Goal: Task Accomplishment & Management: Manage account settings

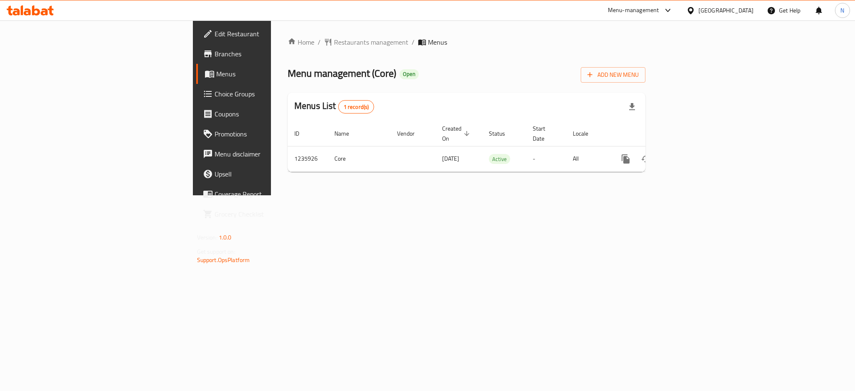
click at [744, 8] on div "Oman" at bounding box center [725, 10] width 55 height 9
click at [634, 211] on div "[GEOGRAPHIC_DATA]" at bounding box center [663, 218] width 68 height 19
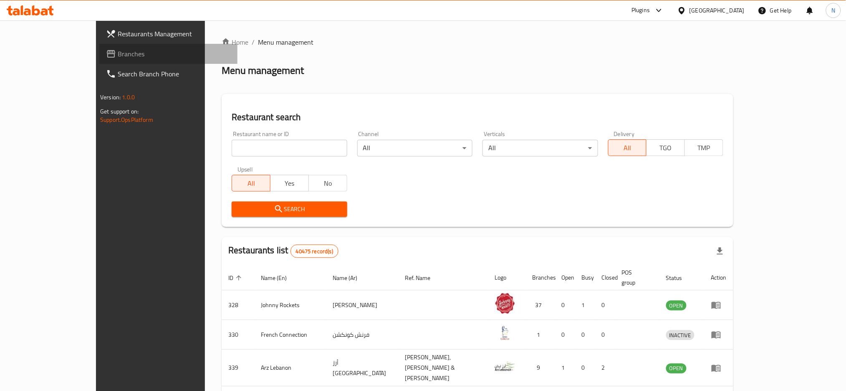
click at [118, 53] on span "Branches" at bounding box center [174, 54] width 113 height 10
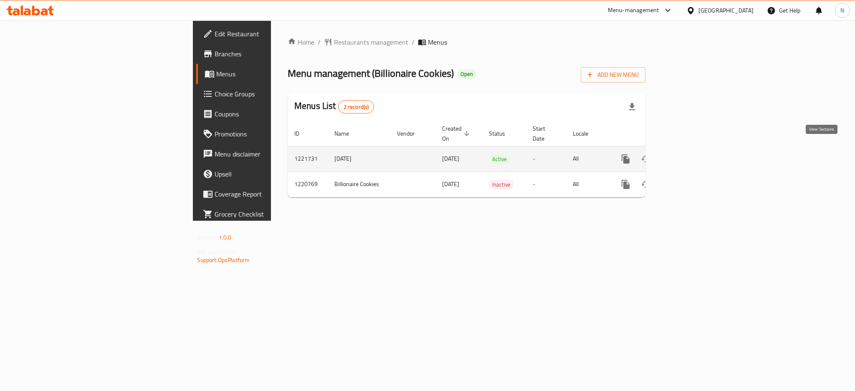
click at [691, 154] on icon "enhanced table" at bounding box center [686, 159] width 10 height 10
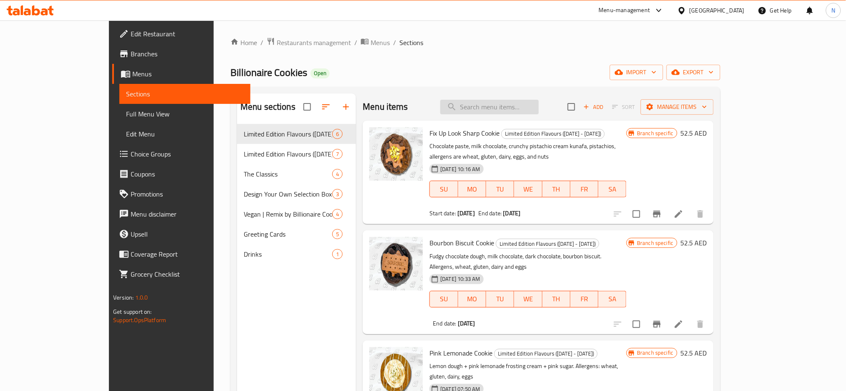
click at [517, 102] on input "search" at bounding box center [489, 107] width 98 height 15
paste input "Bourbon Biscuit Cookie"
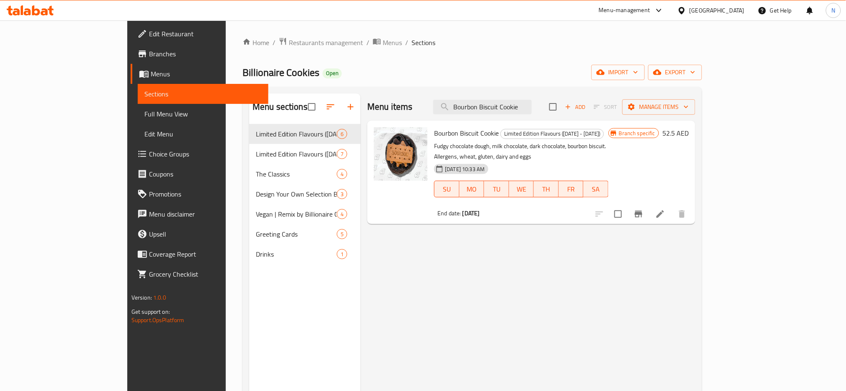
type input "Bourbon Biscuit Cookie"
click at [672, 207] on li at bounding box center [660, 214] width 23 height 15
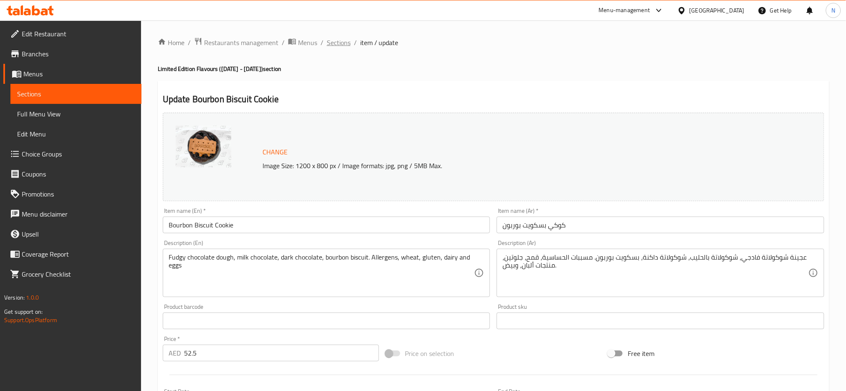
click at [341, 40] on span "Sections" at bounding box center [339, 43] width 24 height 10
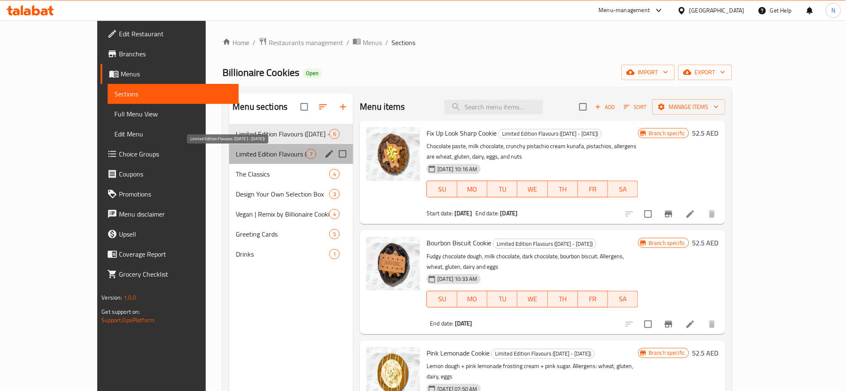
click at [244, 151] on span "Limited Edition Flavours (August 9 - 15)" at bounding box center [271, 154] width 70 height 10
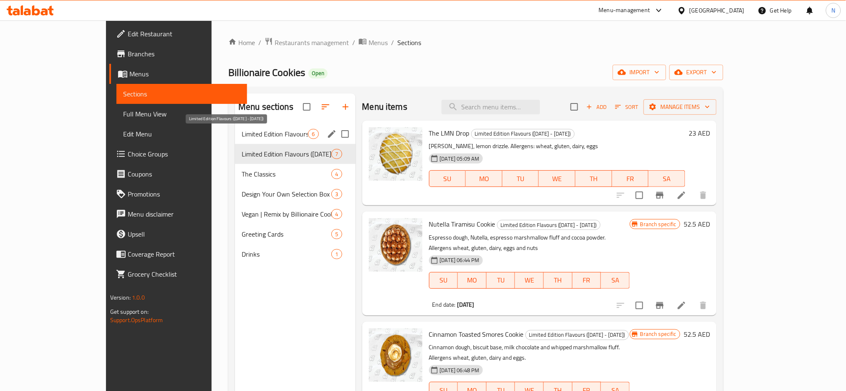
click at [242, 137] on span "Limited Edition Flavours (August 16 - 22)" at bounding box center [275, 134] width 66 height 10
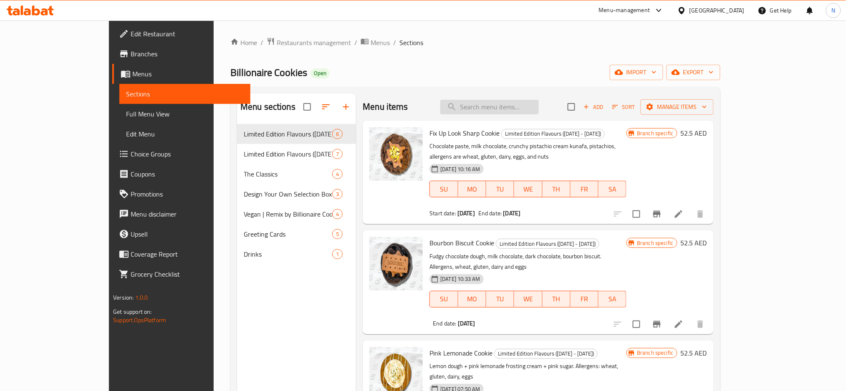
click at [539, 110] on input "search" at bounding box center [489, 107] width 98 height 15
paste input "Bourbon Biscuit Cookie"
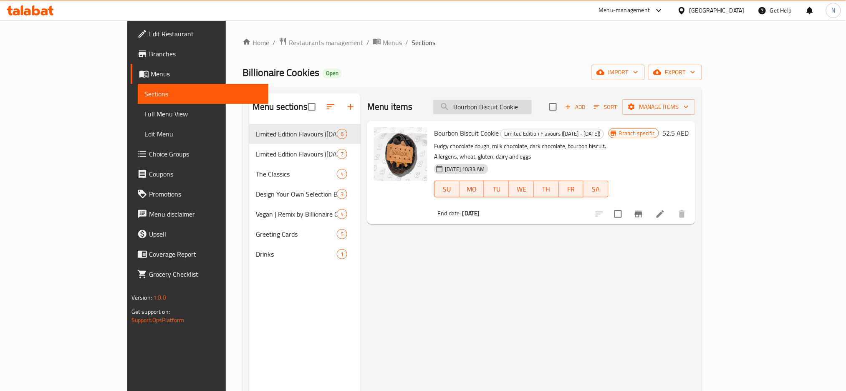
scroll to position [111, 0]
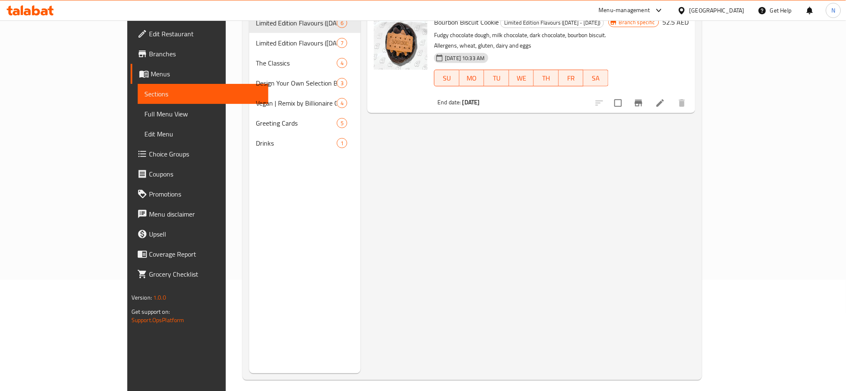
type input "Bourbon Biscuit Cookie"
click at [672, 96] on li at bounding box center [660, 103] width 23 height 15
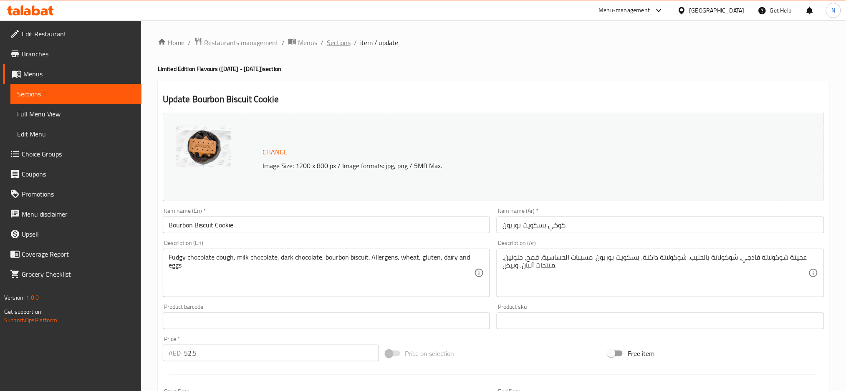
click at [328, 44] on span "Sections" at bounding box center [339, 43] width 24 height 10
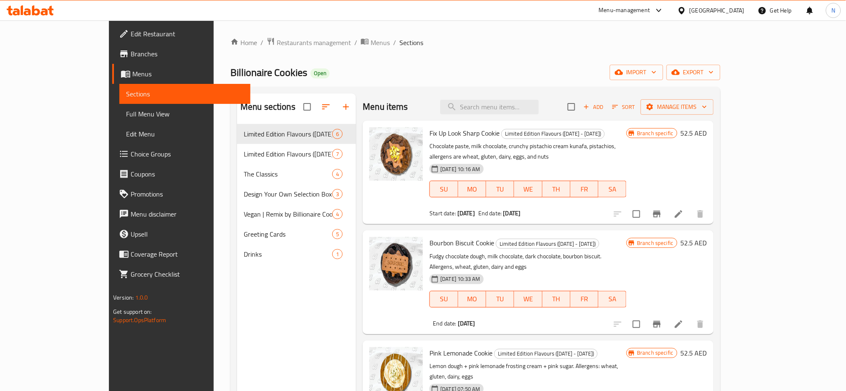
click at [715, 11] on div "[GEOGRAPHIC_DATA]" at bounding box center [716, 10] width 55 height 9
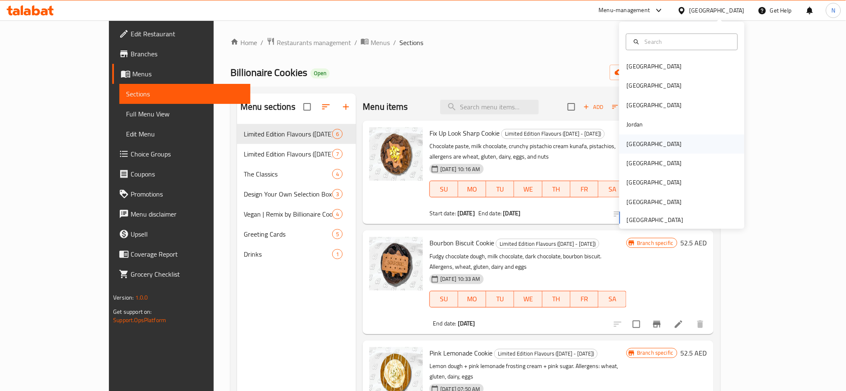
click at [636, 139] on div "[GEOGRAPHIC_DATA]" at bounding box center [654, 143] width 68 height 19
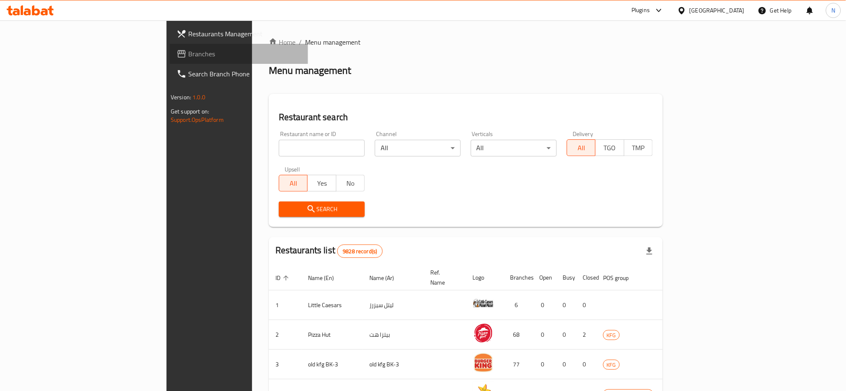
click at [188, 58] on span "Branches" at bounding box center [244, 54] width 113 height 10
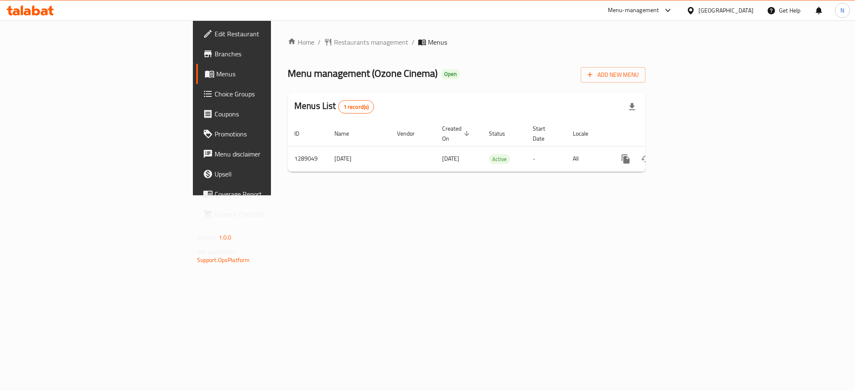
click at [748, 8] on div "[GEOGRAPHIC_DATA]" at bounding box center [725, 10] width 55 height 9
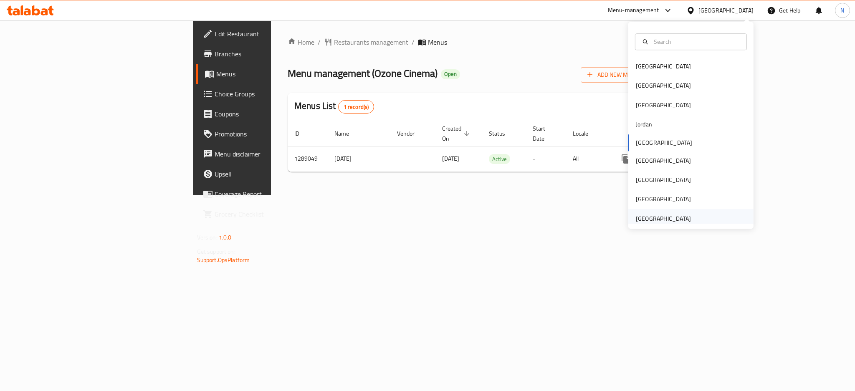
click at [655, 218] on div "[GEOGRAPHIC_DATA]" at bounding box center [663, 218] width 55 height 9
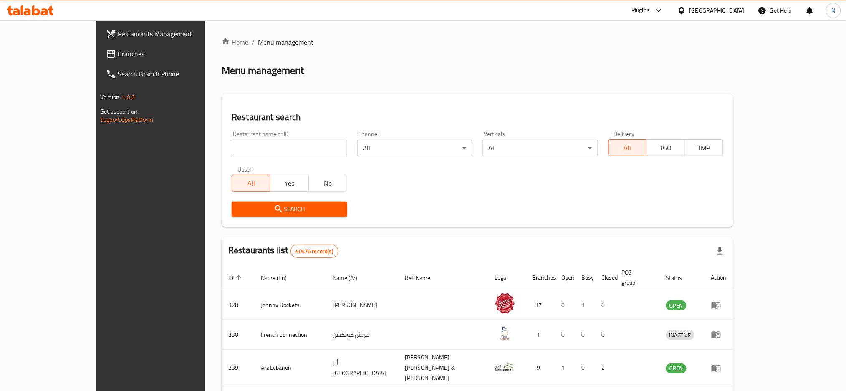
click at [25, 57] on div at bounding box center [423, 195] width 846 height 391
click at [118, 57] on span "Branches" at bounding box center [174, 54] width 113 height 10
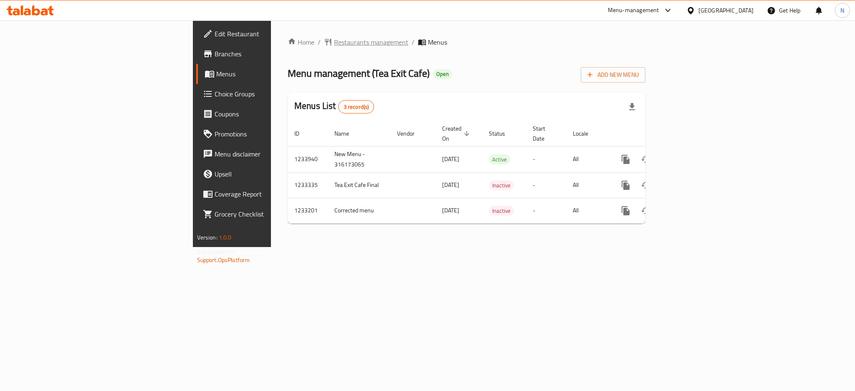
click at [334, 37] on span "Restaurants management" at bounding box center [371, 42] width 74 height 10
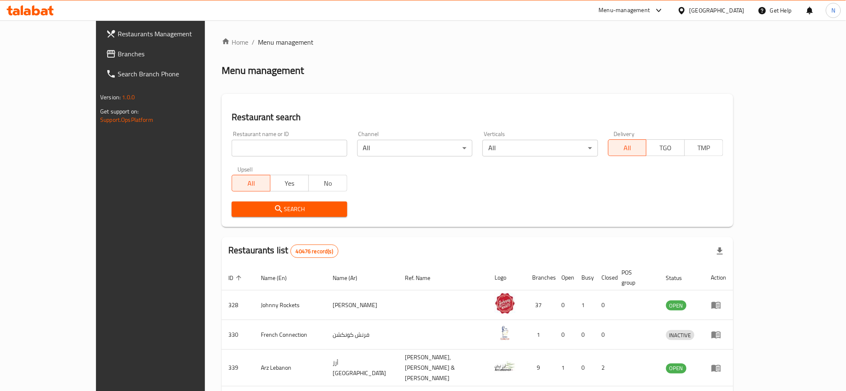
click at [118, 49] on span "Branches" at bounding box center [174, 54] width 113 height 10
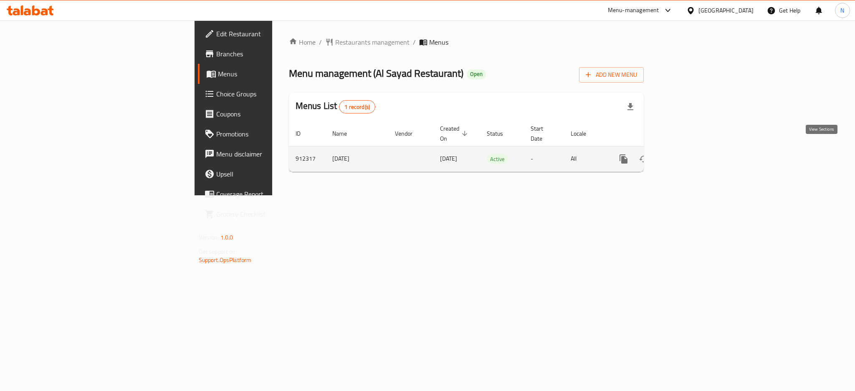
click at [689, 154] on icon "enhanced table" at bounding box center [684, 159] width 10 height 10
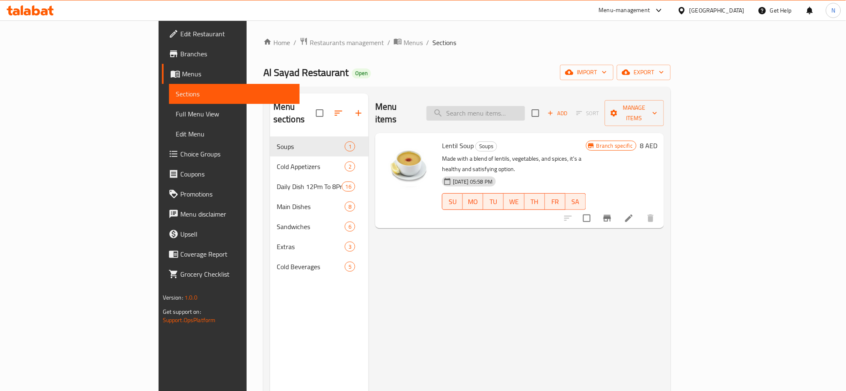
click at [514, 114] on input "search" at bounding box center [476, 113] width 98 height 15
paste input "Molokhia Leaves With Chicken Meal Saturday And Tuesday"
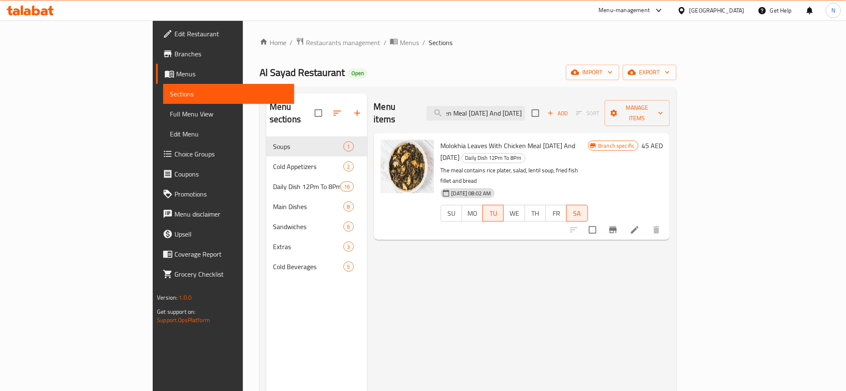
type input "Molokhia Leaves With Chicken Meal Saturday And Tuesday"
click at [640, 225] on icon at bounding box center [635, 230] width 10 height 10
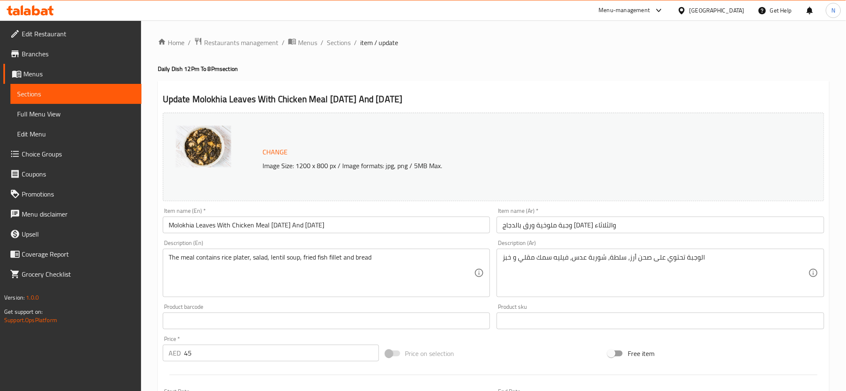
scroll to position [210, 0]
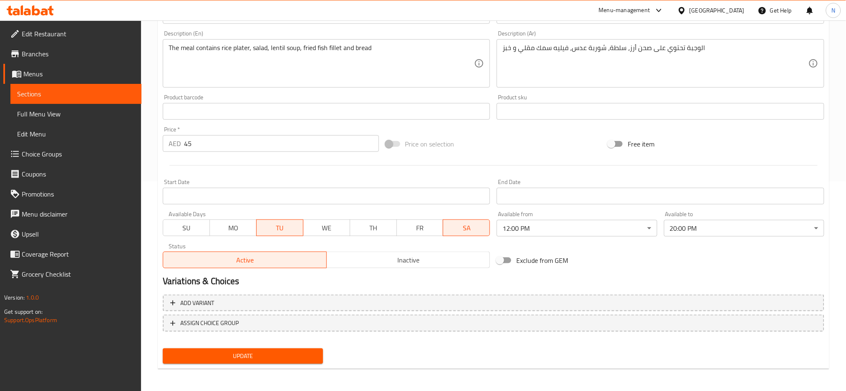
click at [280, 227] on span "TU" at bounding box center [280, 228] width 40 height 12
click at [471, 225] on span "SA" at bounding box center [467, 228] width 40 height 12
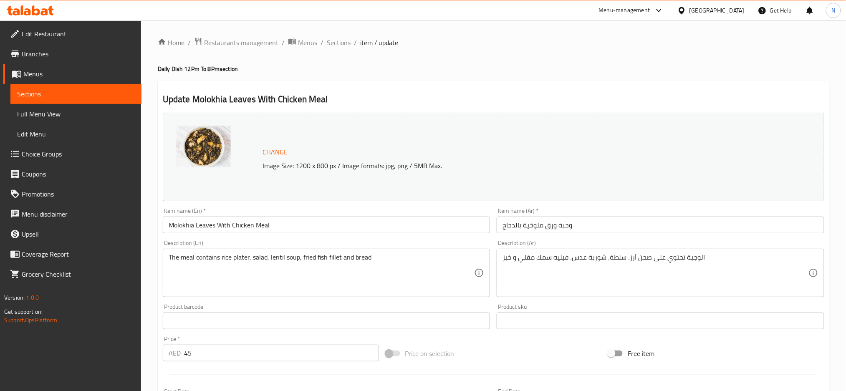
scroll to position [210, 0]
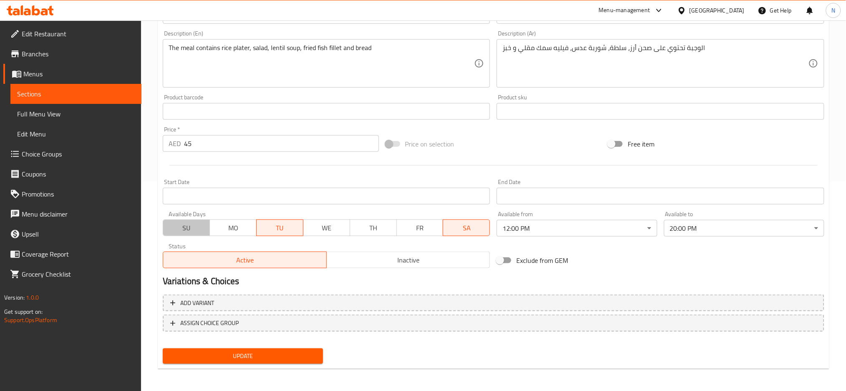
click at [178, 229] on span "SU" at bounding box center [187, 228] width 40 height 12
drag, startPoint x: 223, startPoint y: 229, endPoint x: 253, endPoint y: 229, distance: 30.1
click at [224, 229] on span "MO" at bounding box center [233, 228] width 40 height 12
click at [321, 227] on span "WE" at bounding box center [327, 228] width 40 height 12
click at [377, 226] on span "TH" at bounding box center [374, 228] width 40 height 12
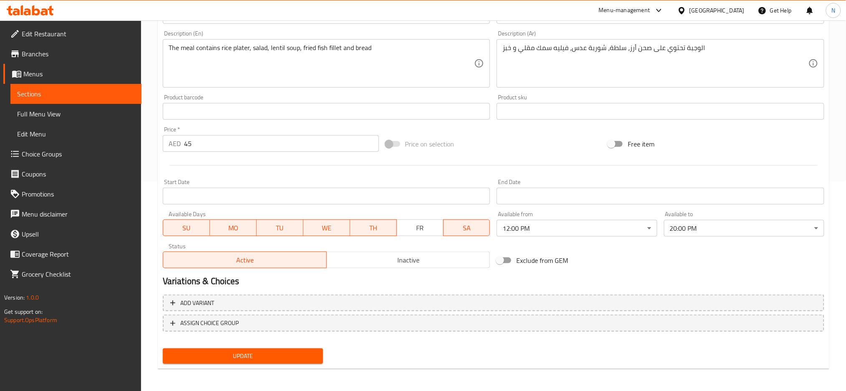
click at [428, 226] on span "FR" at bounding box center [420, 228] width 40 height 12
click at [308, 349] on button "Update" at bounding box center [243, 356] width 160 height 15
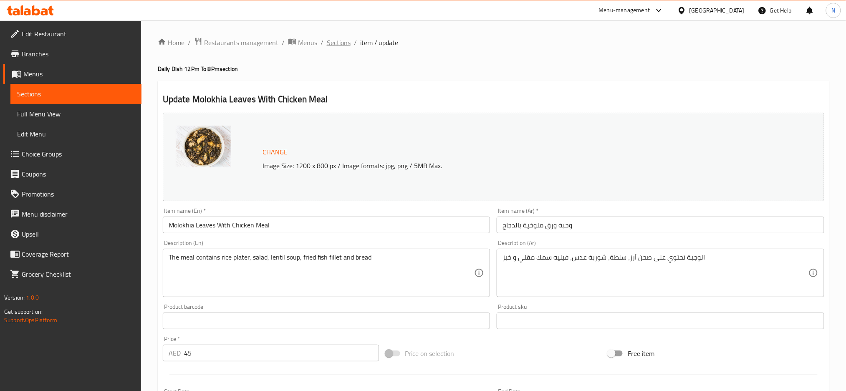
click at [338, 40] on span "Sections" at bounding box center [339, 43] width 24 height 10
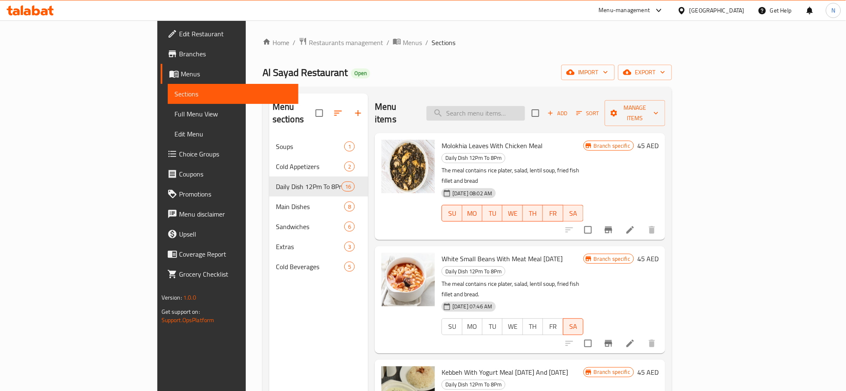
click at [503, 106] on input "search" at bounding box center [476, 113] width 98 height 15
paste input "White Small Beans With Meat Meal Saturday"
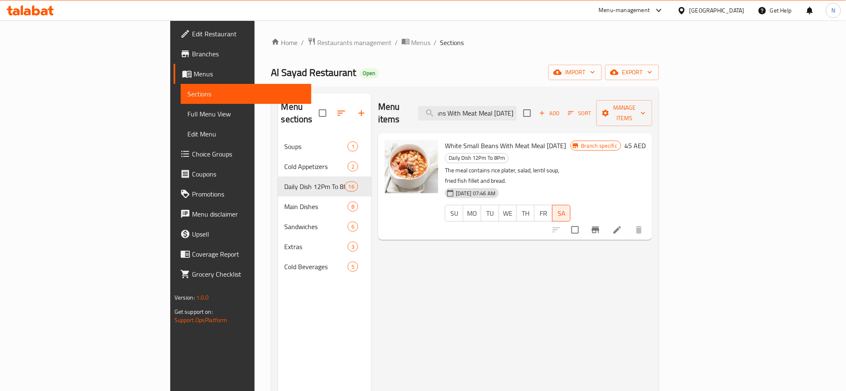
type input "White Small Beans With Meat Meal Saturday"
click at [622, 225] on icon at bounding box center [617, 230] width 10 height 10
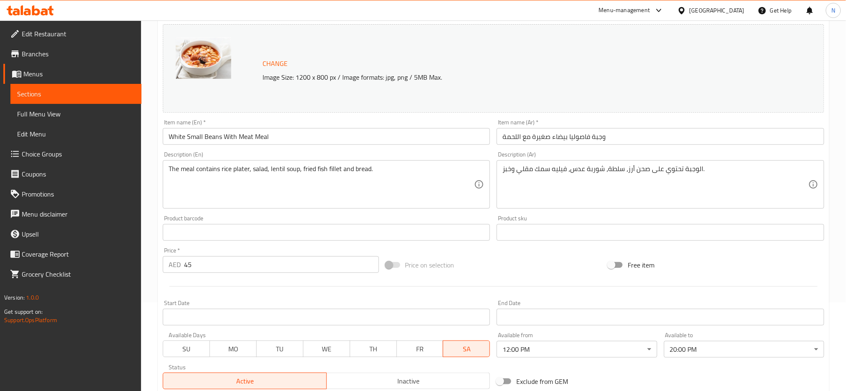
scroll to position [210, 0]
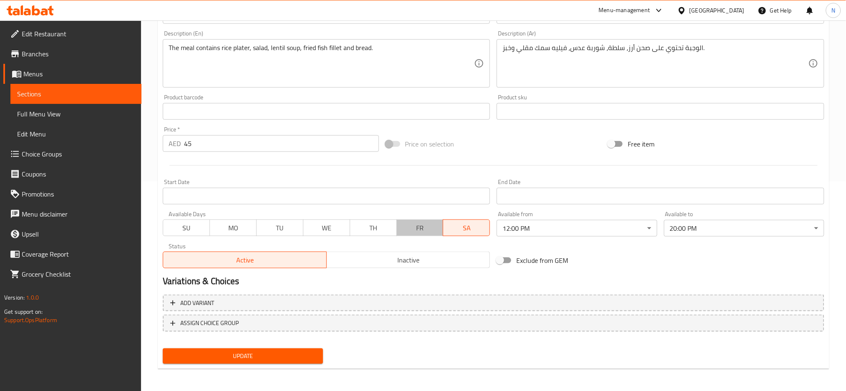
click at [424, 229] on span "FR" at bounding box center [420, 228] width 40 height 12
click at [371, 227] on span "TH" at bounding box center [374, 228] width 40 height 12
click at [314, 227] on span "WE" at bounding box center [327, 228] width 40 height 12
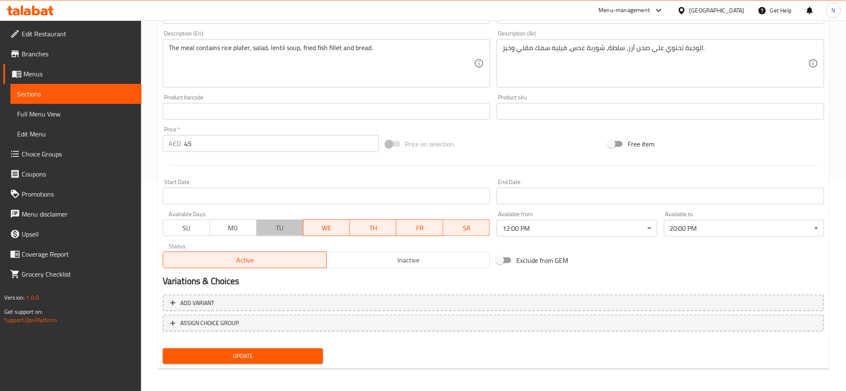
click at [283, 226] on span "TU" at bounding box center [280, 228] width 40 height 12
click at [241, 227] on span "MO" at bounding box center [233, 228] width 40 height 12
click at [194, 233] on span "SU" at bounding box center [187, 228] width 40 height 12
click at [265, 359] on span "Update" at bounding box center [242, 356] width 147 height 10
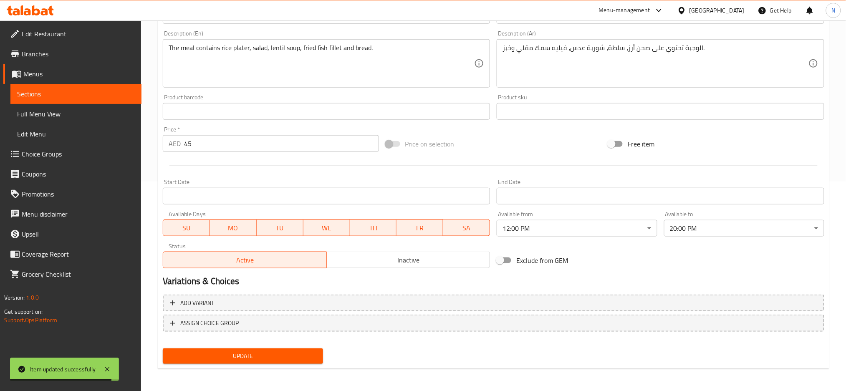
click at [725, 15] on div "[GEOGRAPHIC_DATA]" at bounding box center [711, 10] width 81 height 20
click at [707, 16] on div "[GEOGRAPHIC_DATA]" at bounding box center [711, 10] width 81 height 20
click at [711, 9] on div "[GEOGRAPHIC_DATA]" at bounding box center [716, 10] width 55 height 9
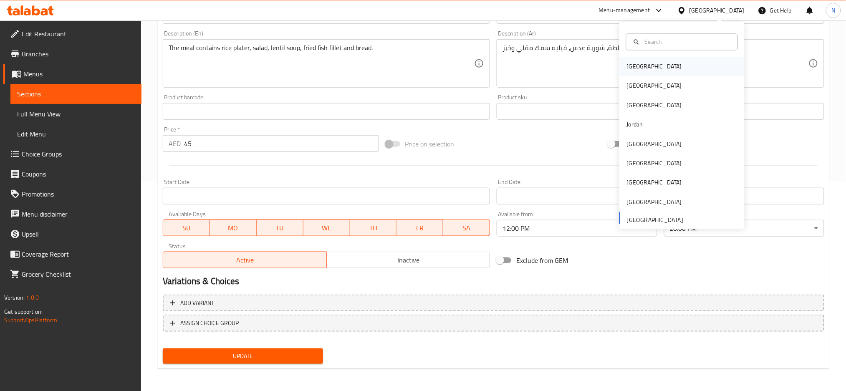
click at [631, 63] on div "Bahrain" at bounding box center [654, 66] width 55 height 9
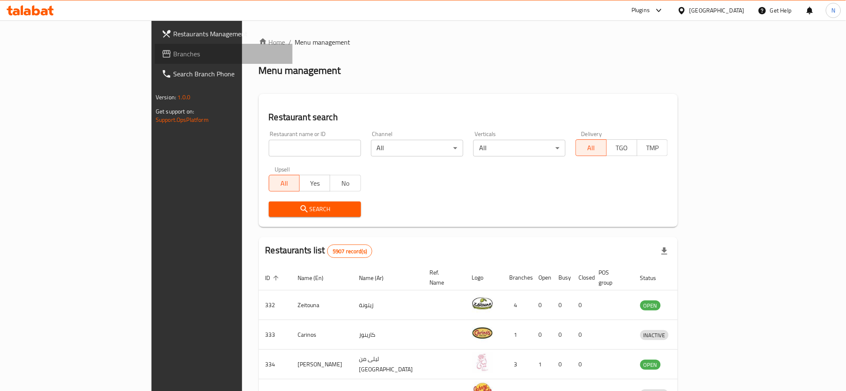
click at [173, 50] on span "Branches" at bounding box center [229, 54] width 113 height 10
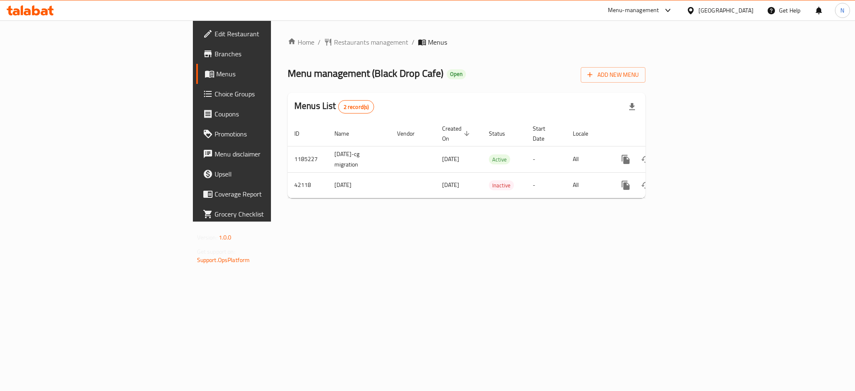
click at [740, 6] on div "[GEOGRAPHIC_DATA]" at bounding box center [725, 10] width 55 height 9
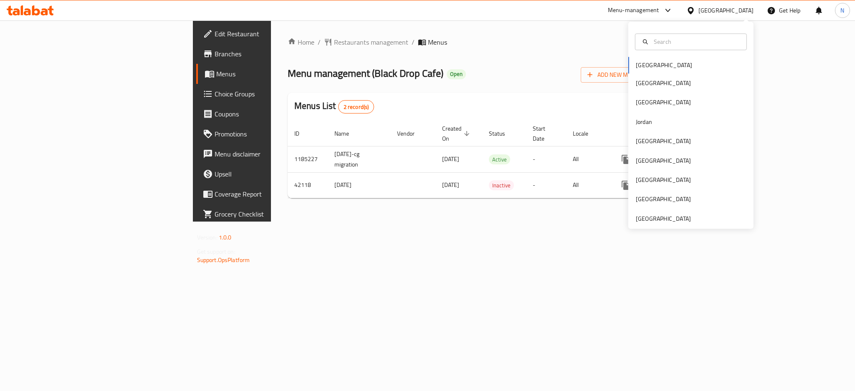
click at [683, 225] on div "[GEOGRAPHIC_DATA] [GEOGRAPHIC_DATA] [GEOGRAPHIC_DATA] [GEOGRAPHIC_DATA] [GEOGRA…" at bounding box center [690, 125] width 125 height 207
click at [685, 221] on div "[GEOGRAPHIC_DATA]" at bounding box center [663, 218] width 68 height 19
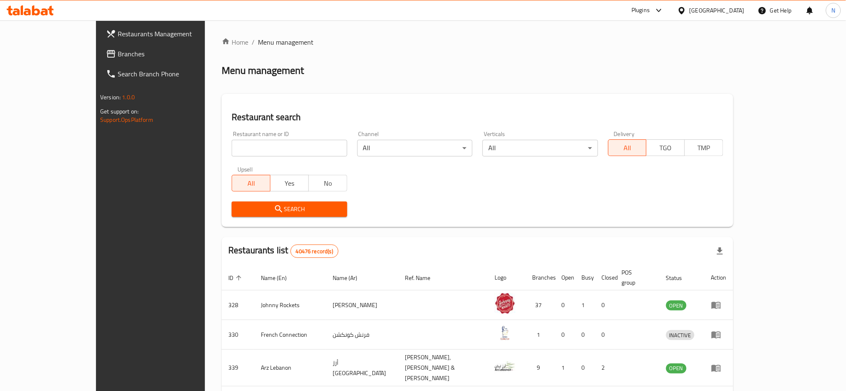
click at [99, 43] on link "Restaurants Management" at bounding box center [168, 34] width 138 height 20
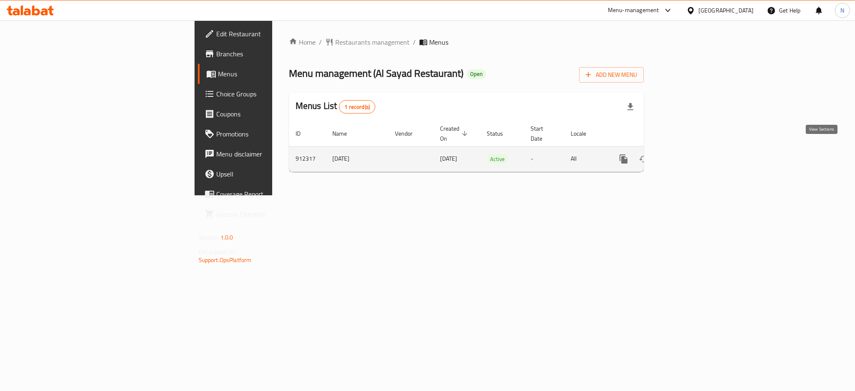
click at [689, 154] on icon "enhanced table" at bounding box center [684, 159] width 10 height 10
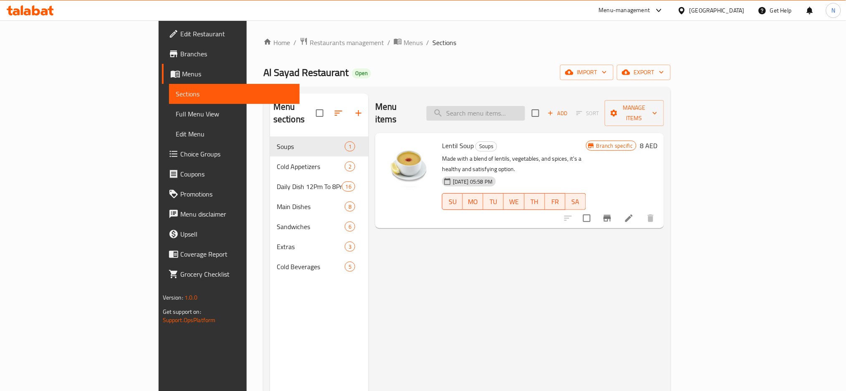
click at [525, 110] on input "search" at bounding box center [476, 113] width 98 height 15
paste input "Chicken Curry Meal Sunday"
type input "Chicken Curry Meal Sunday"
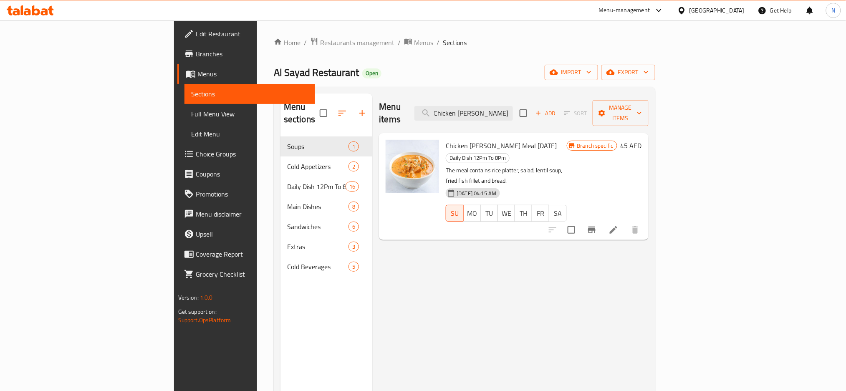
click at [619, 225] on icon at bounding box center [614, 230] width 10 height 10
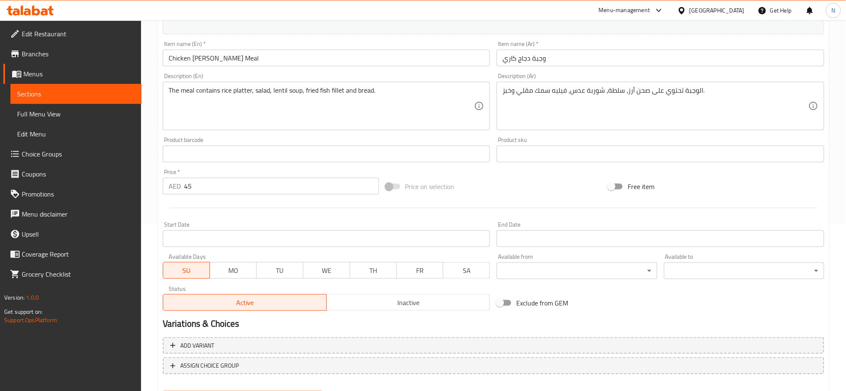
scroll to position [210, 0]
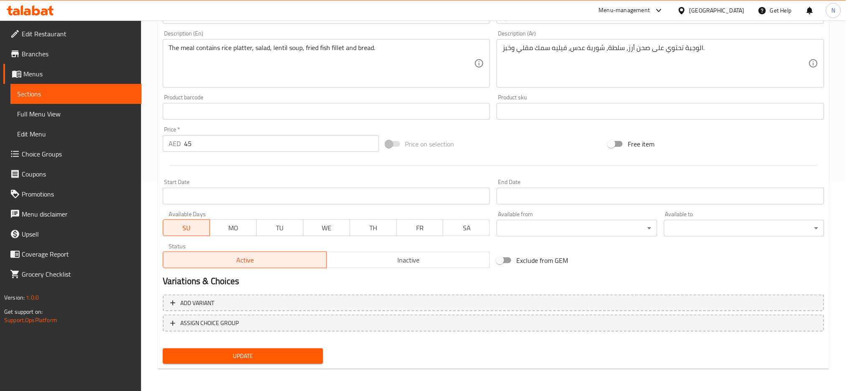
click at [218, 220] on button "MO" at bounding box center [233, 228] width 47 height 17
click at [288, 222] on span "TU" at bounding box center [280, 228] width 40 height 12
click at [316, 223] on span "WE" at bounding box center [327, 228] width 40 height 12
click at [373, 222] on span "TH" at bounding box center [374, 228] width 40 height 12
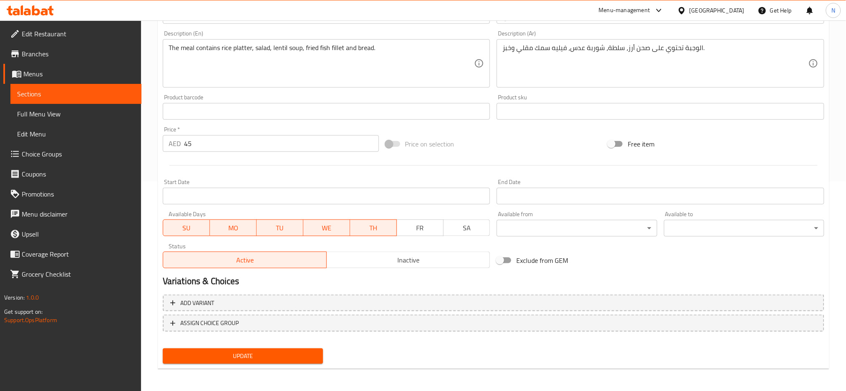
click at [424, 222] on span "FR" at bounding box center [420, 228] width 40 height 12
click at [455, 224] on span "SA" at bounding box center [467, 228] width 40 height 12
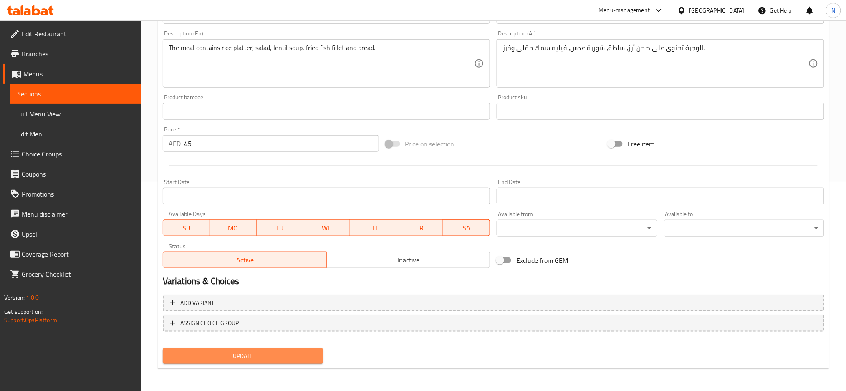
click at [300, 356] on span "Update" at bounding box center [242, 356] width 147 height 10
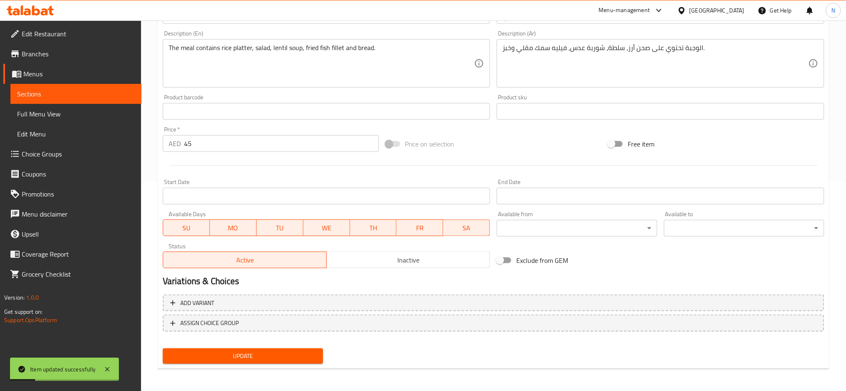
scroll to position [0, 0]
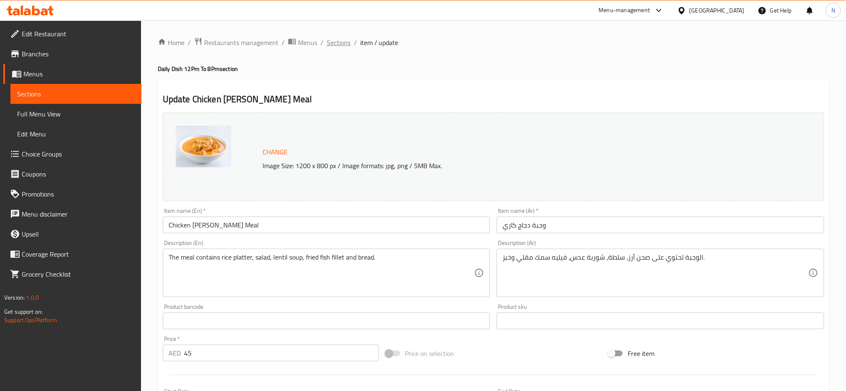
click at [342, 44] on span "Sections" at bounding box center [339, 43] width 24 height 10
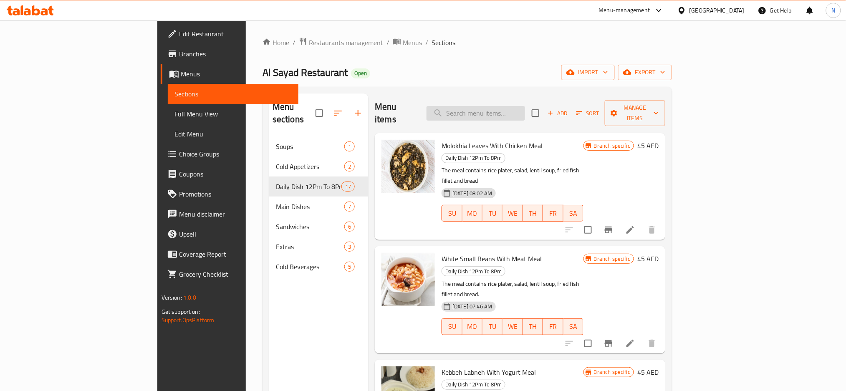
click at [525, 107] on input "search" at bounding box center [476, 113] width 98 height 15
paste input "Peas With Meat Meal Monday And Thursday"
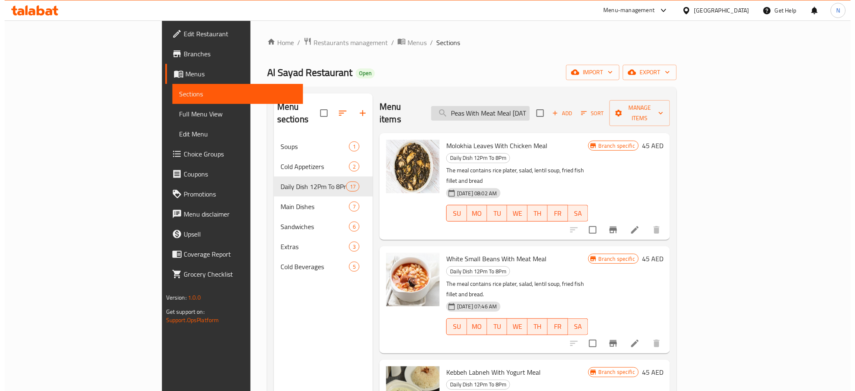
scroll to position [0, 49]
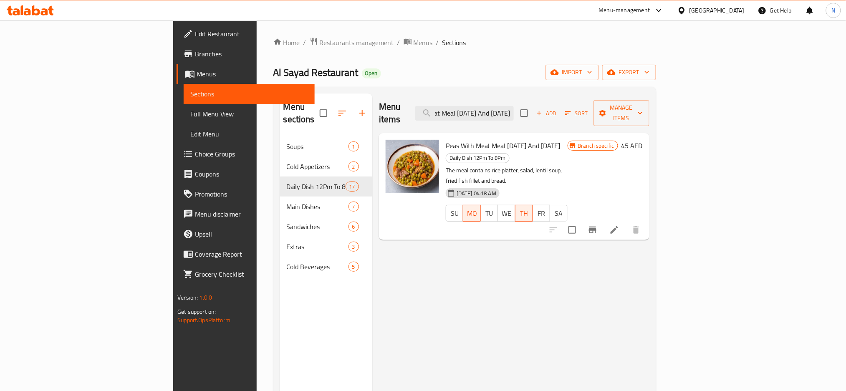
type input "Peas With Meat Meal Monday And Thursday"
click at [619, 225] on icon at bounding box center [614, 230] width 10 height 10
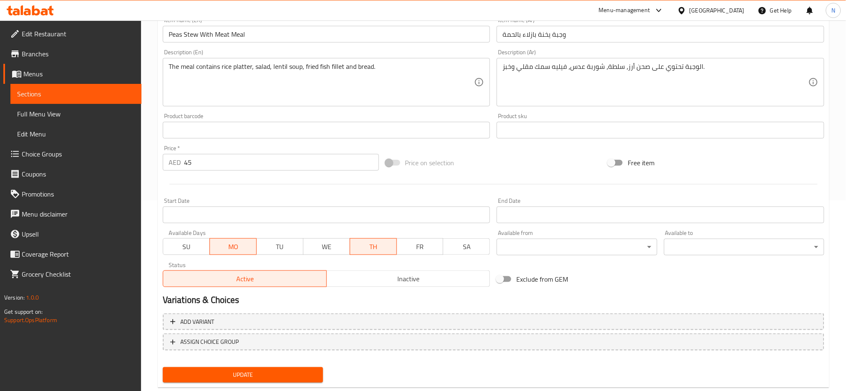
scroll to position [210, 0]
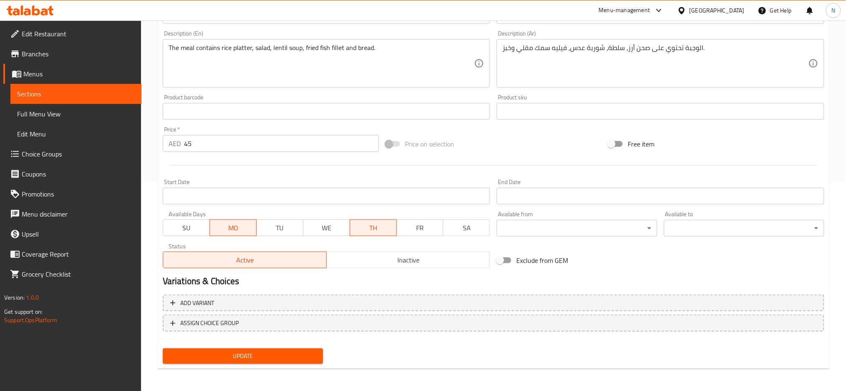
click at [182, 227] on span "SU" at bounding box center [187, 228] width 40 height 12
click at [291, 231] on span "TU" at bounding box center [280, 228] width 40 height 12
click at [318, 230] on span "WE" at bounding box center [327, 228] width 40 height 12
click at [421, 230] on span "FR" at bounding box center [420, 228] width 40 height 12
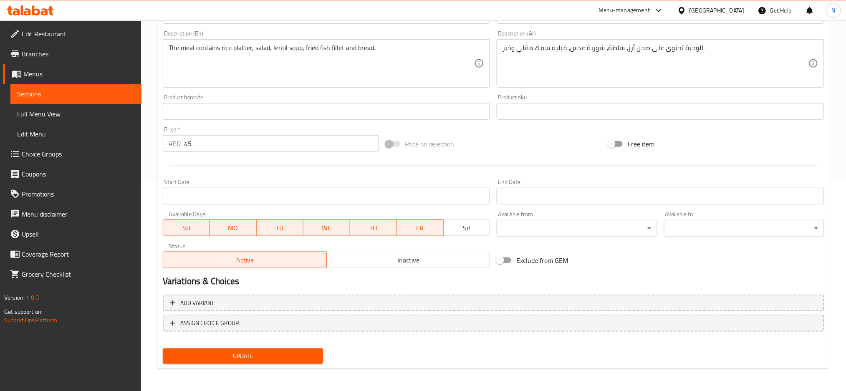
click at [464, 230] on span "SA" at bounding box center [467, 228] width 40 height 12
click at [311, 349] on button "Update" at bounding box center [243, 356] width 160 height 15
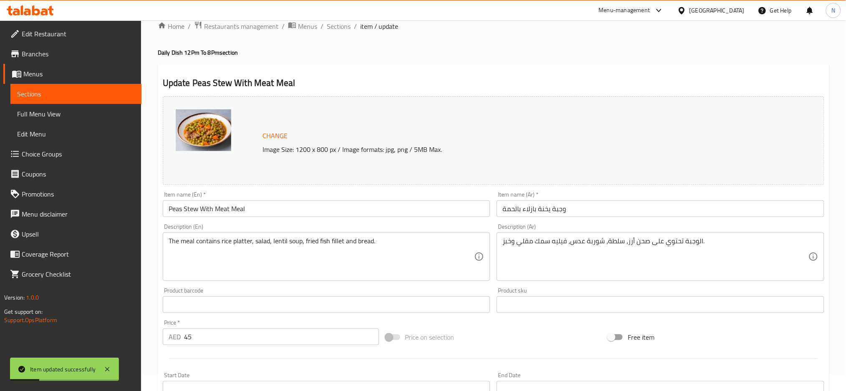
scroll to position [0, 0]
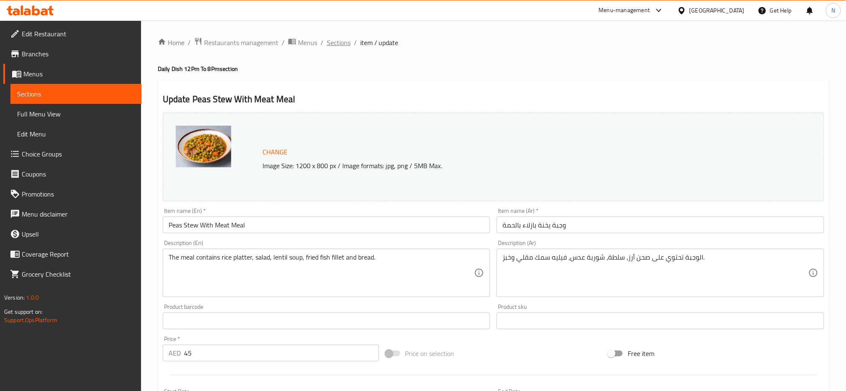
click at [336, 43] on span "Sections" at bounding box center [339, 43] width 24 height 10
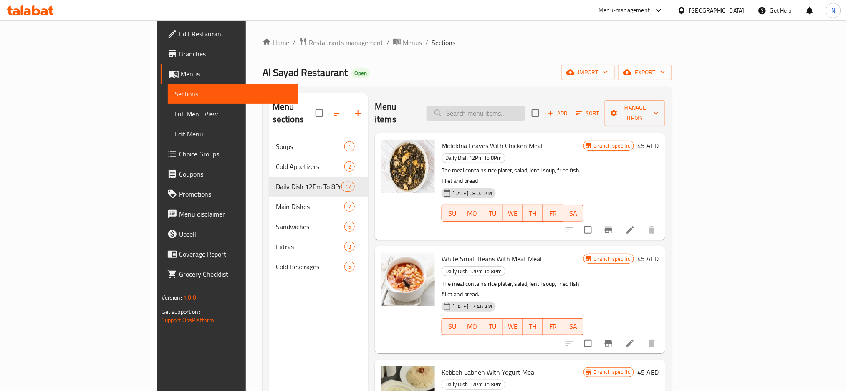
click at [521, 110] on input "search" at bounding box center [476, 113] width 98 height 15
paste input "Stuffed Cabbage Meal Tuesday"
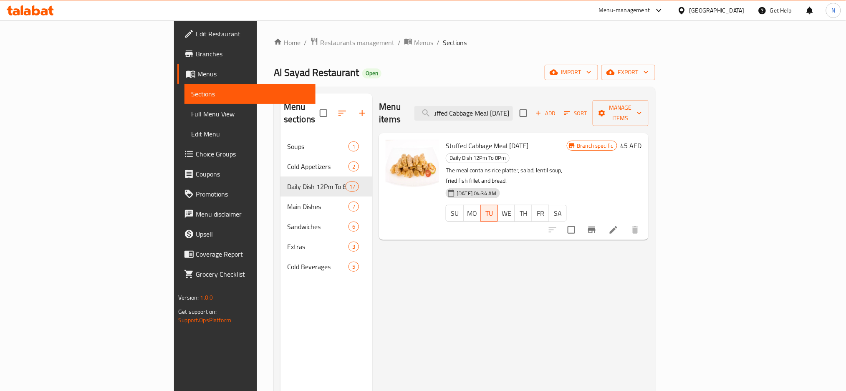
type input "Stuffed Cabbage Meal Tuesday"
click at [619, 225] on icon at bounding box center [614, 230] width 10 height 10
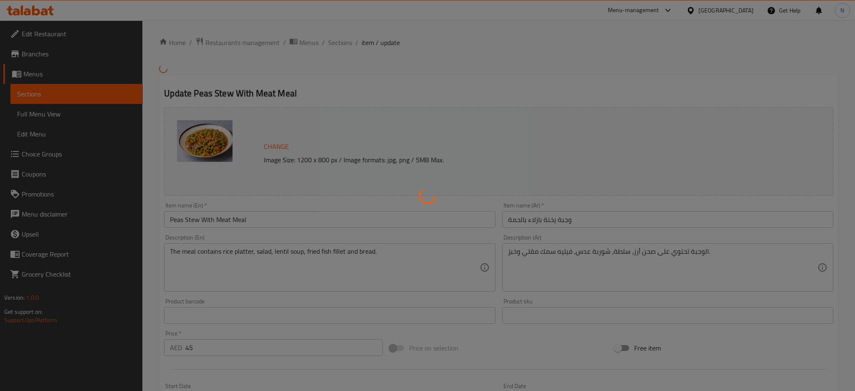
click at [727, 9] on div at bounding box center [427, 195] width 855 height 391
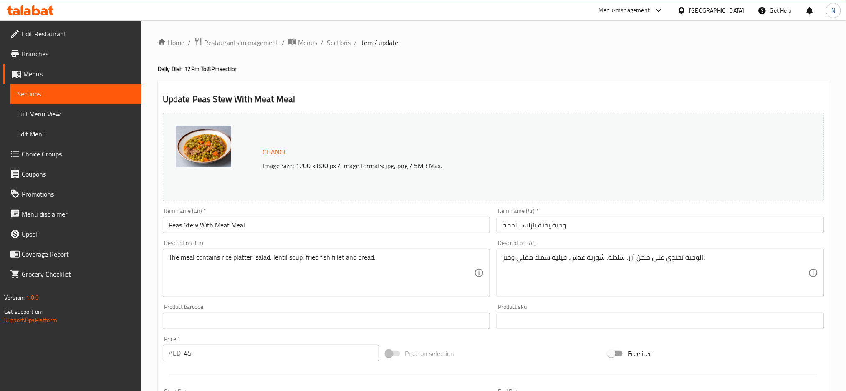
click at [718, 13] on div "[GEOGRAPHIC_DATA]" at bounding box center [716, 10] width 55 height 9
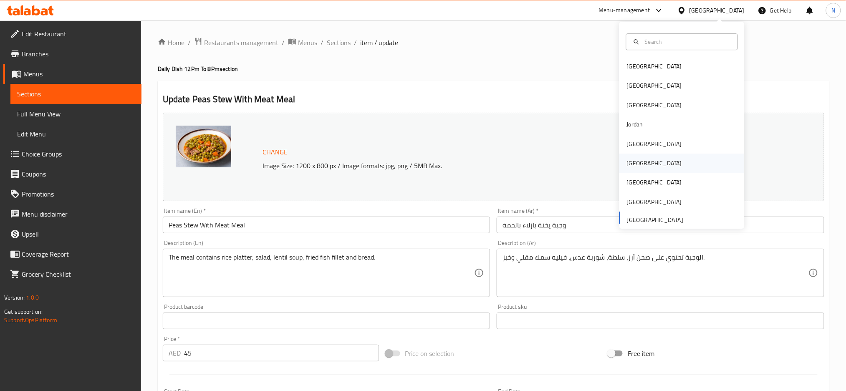
click at [636, 164] on div "[GEOGRAPHIC_DATA]" at bounding box center [654, 163] width 68 height 19
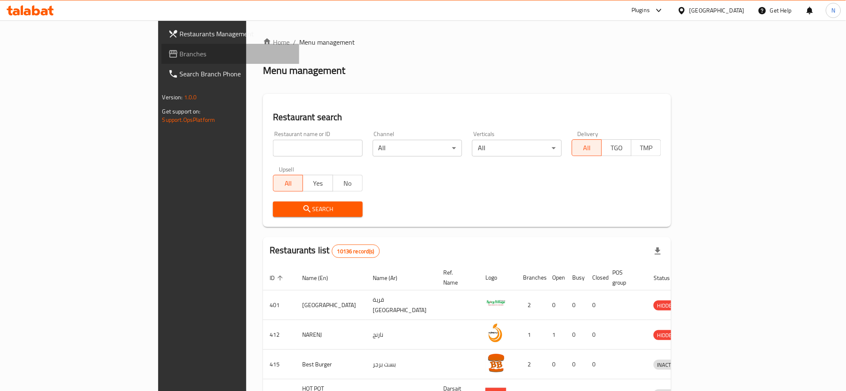
click at [162, 45] on link "Branches" at bounding box center [231, 54] width 138 height 20
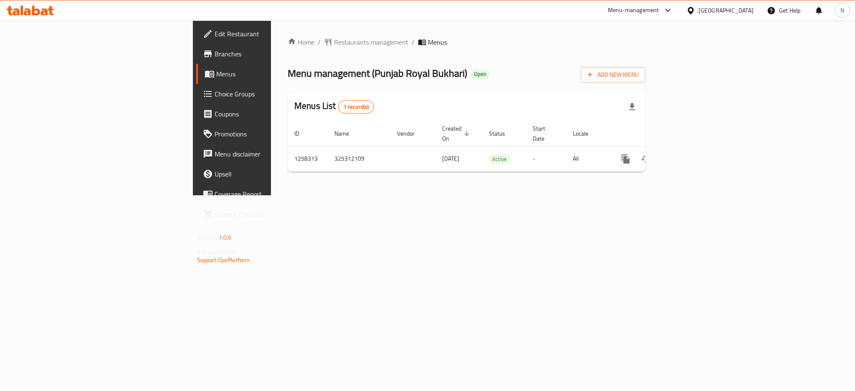
click at [215, 89] on span "Choice Groups" at bounding box center [272, 94] width 114 height 10
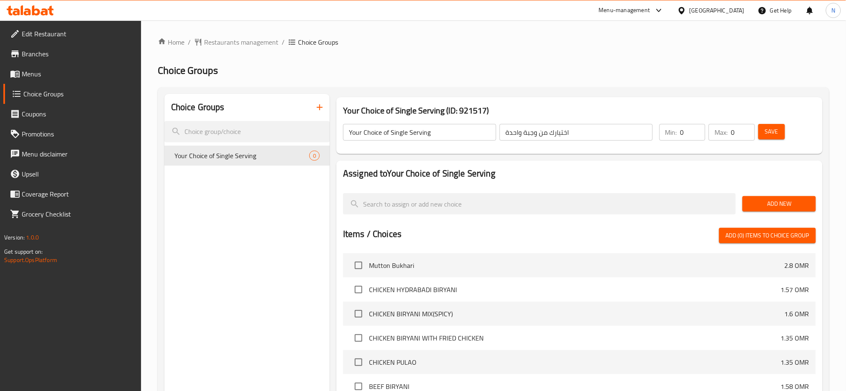
click at [686, 13] on icon at bounding box center [681, 10] width 9 height 9
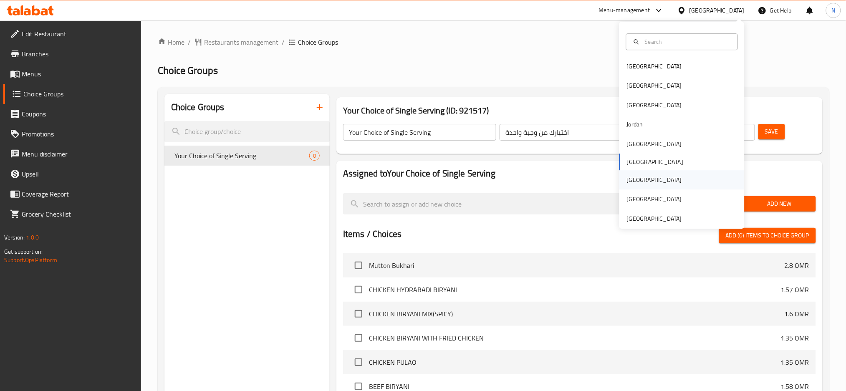
click at [630, 183] on div "Qatar" at bounding box center [654, 179] width 55 height 9
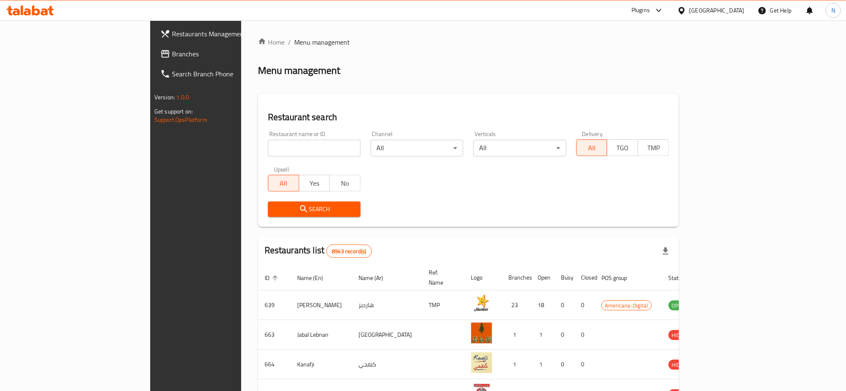
click at [172, 56] on span "Branches" at bounding box center [228, 54] width 113 height 10
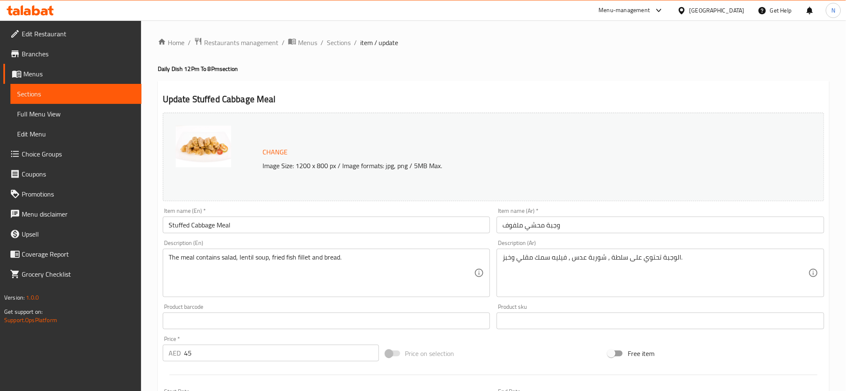
scroll to position [210, 0]
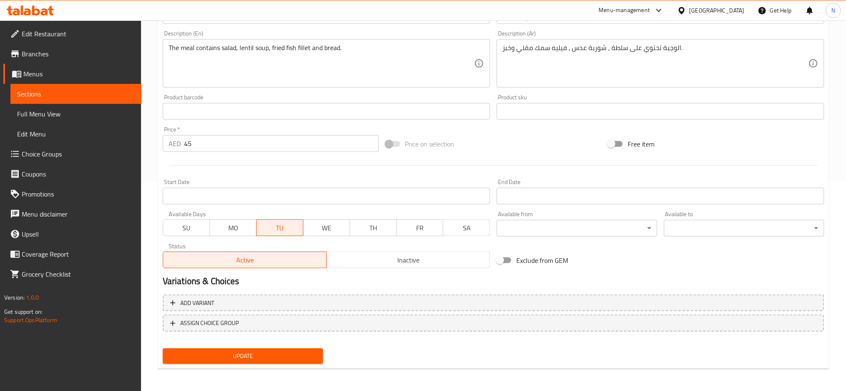
click at [178, 219] on div "SU MO TU WE TH FR SA" at bounding box center [327, 223] width 328 height 25
click at [203, 227] on span "SU" at bounding box center [187, 228] width 40 height 12
click at [230, 229] on span "MO" at bounding box center [233, 228] width 40 height 12
click at [345, 225] on span "WE" at bounding box center [327, 228] width 40 height 12
click at [369, 227] on span "TH" at bounding box center [374, 228] width 40 height 12
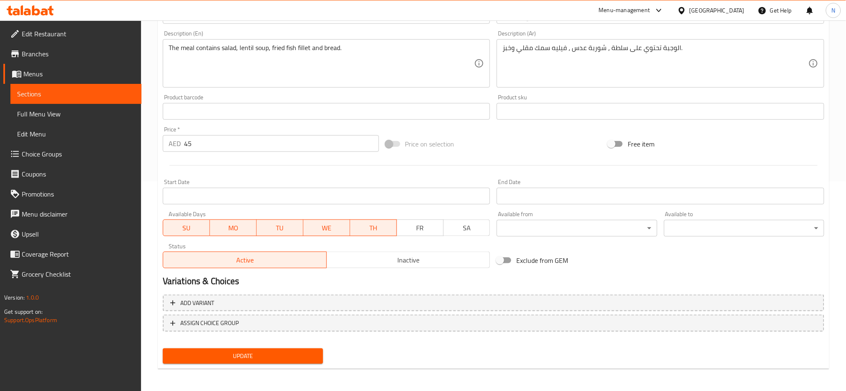
click at [418, 227] on span "FR" at bounding box center [420, 228] width 40 height 12
click at [456, 227] on span "SA" at bounding box center [467, 228] width 40 height 12
click at [301, 360] on button "Update" at bounding box center [243, 356] width 160 height 15
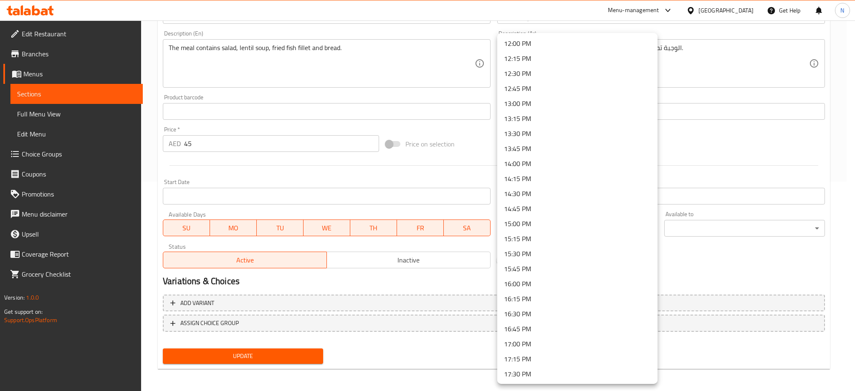
scroll to position [723, 0]
click at [530, 41] on li "12:00 PM" at bounding box center [577, 41] width 160 height 15
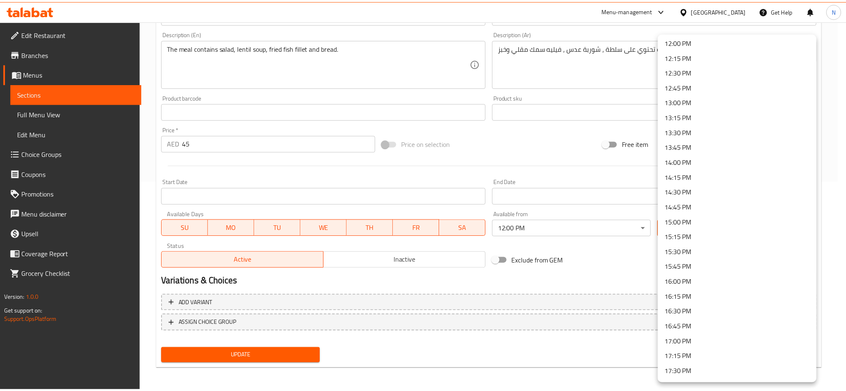
scroll to position [1113, 0]
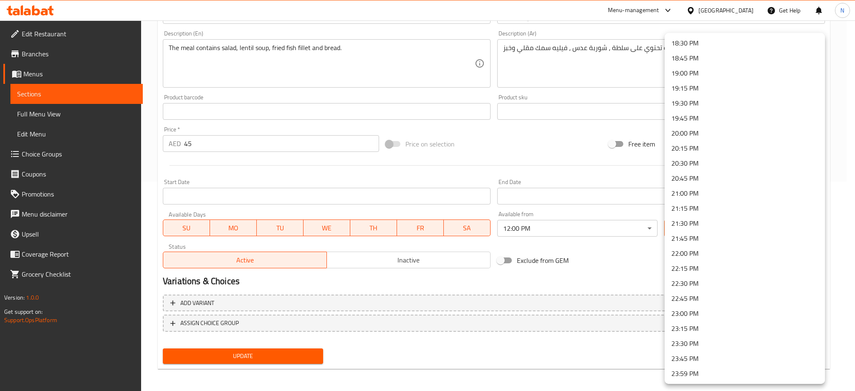
click at [690, 131] on li "20:00 PM" at bounding box center [744, 133] width 160 height 15
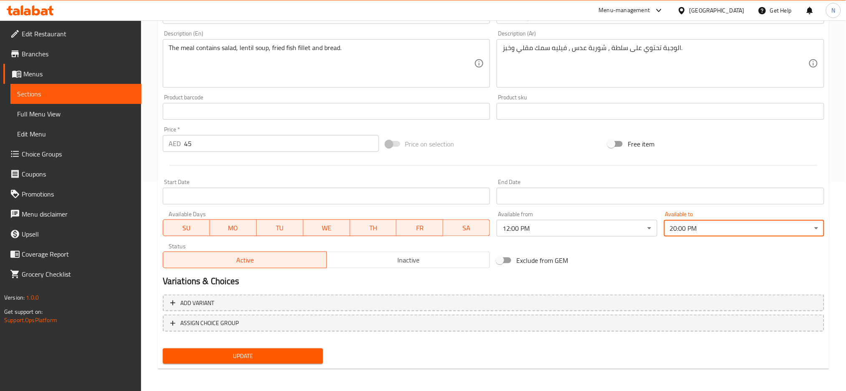
click at [305, 352] on span "Update" at bounding box center [242, 356] width 147 height 10
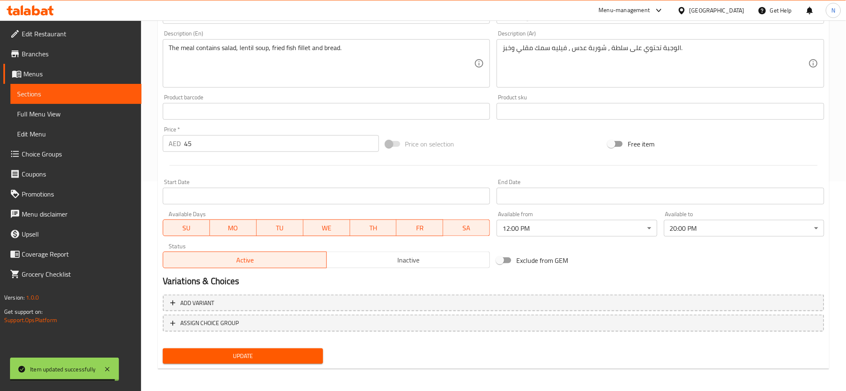
scroll to position [0, 0]
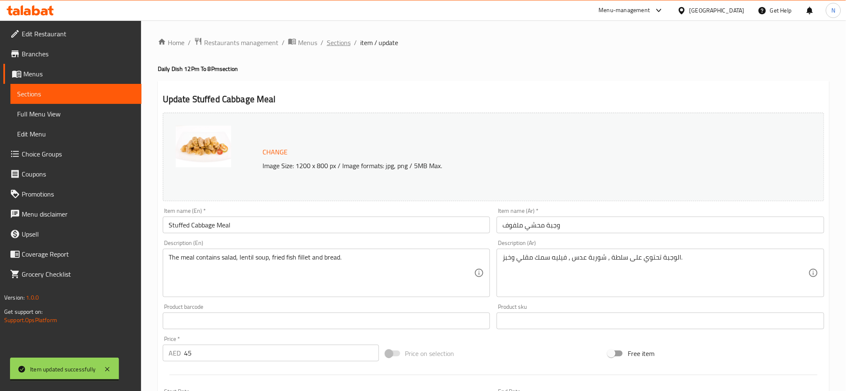
click at [344, 38] on span "Sections" at bounding box center [339, 43] width 24 height 10
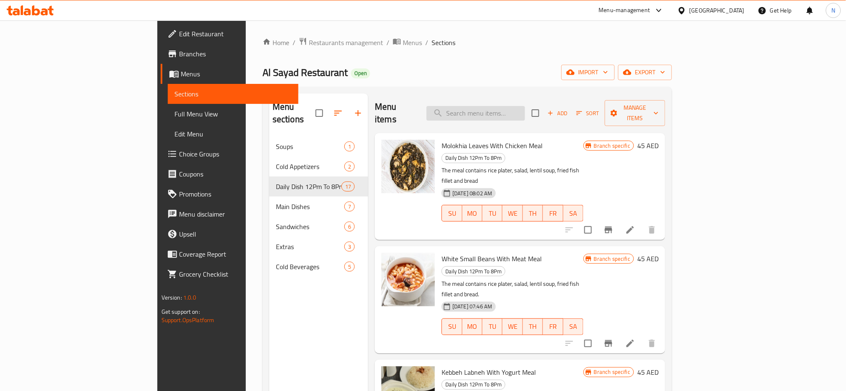
click at [502, 108] on input "search" at bounding box center [476, 113] width 98 height 15
paste input "Macaroni Meal With Bechamel And Chicken (Thursday)"
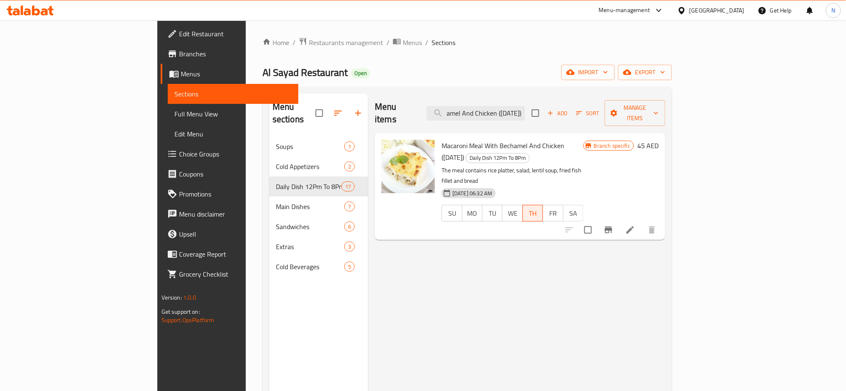
type input "Macaroni Meal With Bechamel And Chicken (Thursday)"
click at [635, 225] on icon at bounding box center [630, 230] width 10 height 10
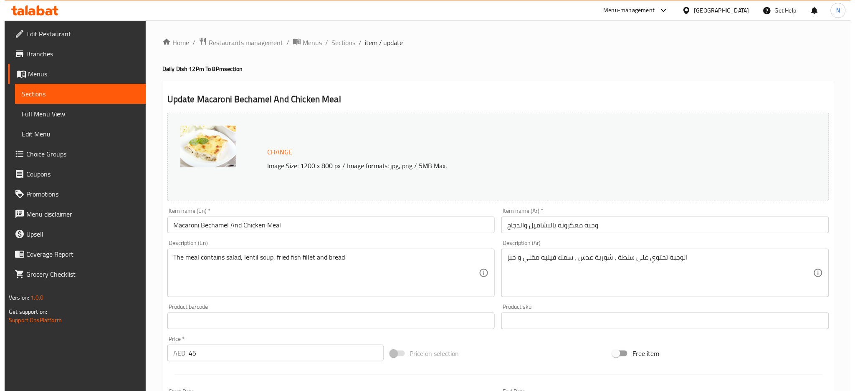
scroll to position [210, 0]
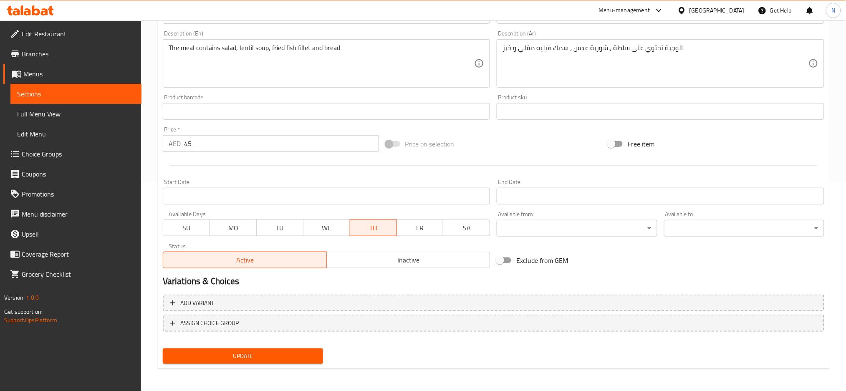
click at [236, 230] on span "MO" at bounding box center [233, 228] width 40 height 12
click at [308, 230] on span "WE" at bounding box center [327, 228] width 40 height 12
click at [259, 230] on button "TU" at bounding box center [279, 228] width 47 height 17
click at [157, 234] on div "Home / Restaurants management / Menus / Sections / item / update Daily Dish 12P…" at bounding box center [493, 101] width 705 height 581
click at [183, 232] on span "SU" at bounding box center [187, 228] width 40 height 12
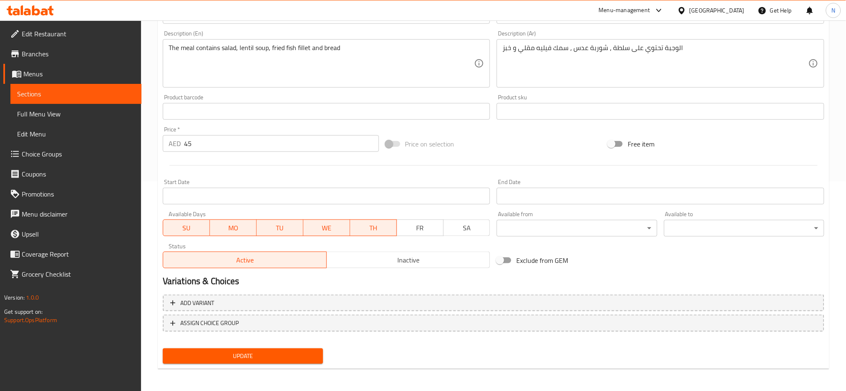
click at [431, 230] on span "FR" at bounding box center [420, 228] width 40 height 12
click at [469, 230] on span "SA" at bounding box center [467, 228] width 40 height 12
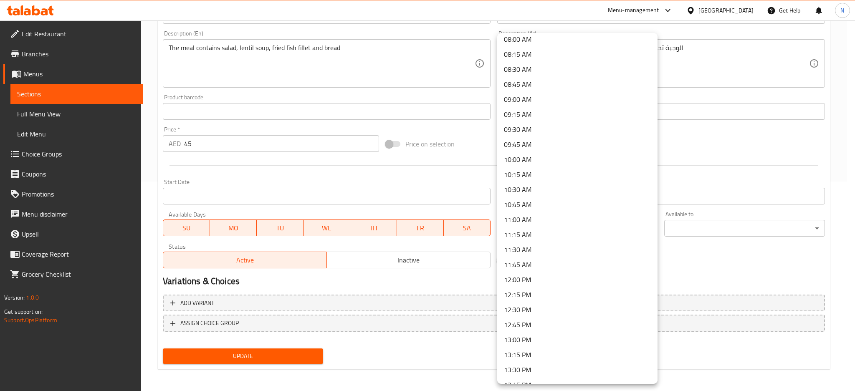
scroll to position [556, 0]
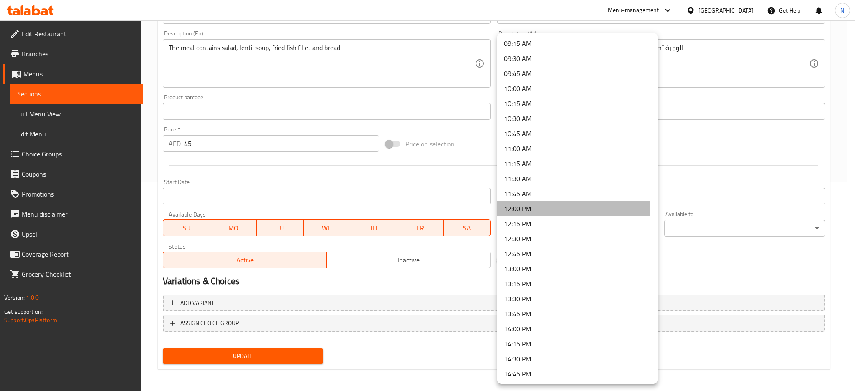
click at [531, 207] on li "12:00 PM" at bounding box center [577, 208] width 160 height 15
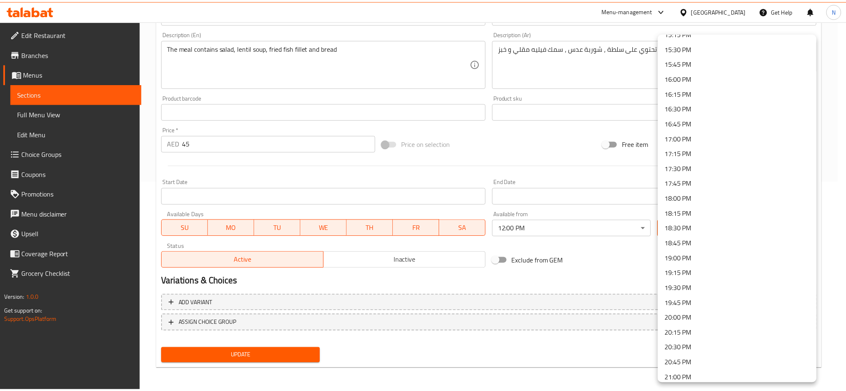
scroll to position [946, 0]
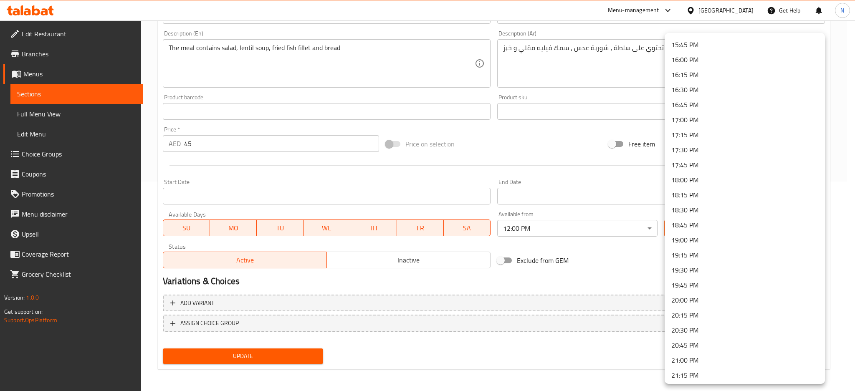
click at [702, 305] on li "20:00 PM" at bounding box center [744, 300] width 160 height 15
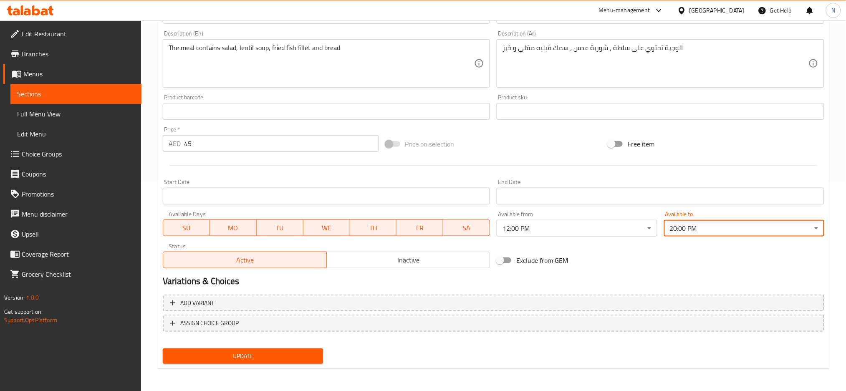
click at [320, 356] on button "Update" at bounding box center [243, 356] width 160 height 15
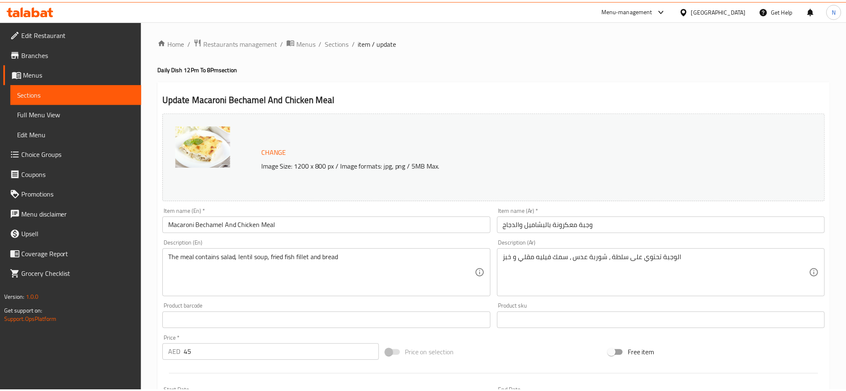
scroll to position [210, 0]
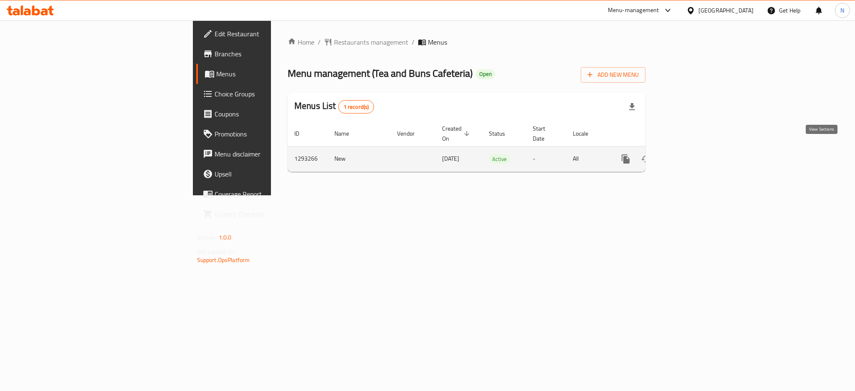
click at [689, 155] on icon "enhanced table" at bounding box center [686, 159] width 8 height 8
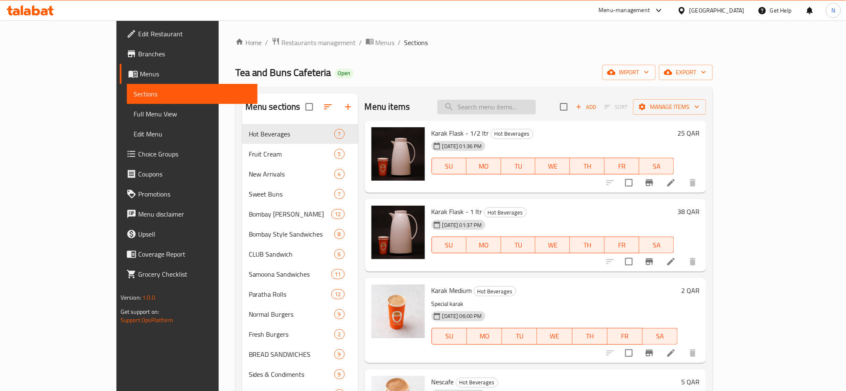
click at [525, 112] on input "search" at bounding box center [486, 107] width 98 height 15
paste input "Coconut Milkshake"
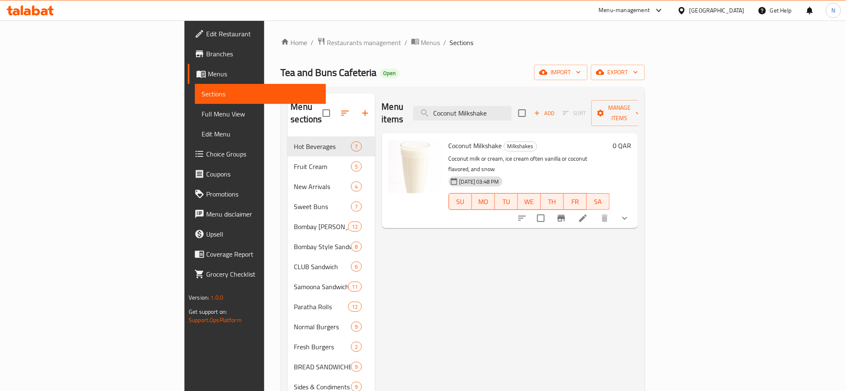
type input "Coconut Milkshake"
click at [588, 213] on icon at bounding box center [583, 218] width 10 height 10
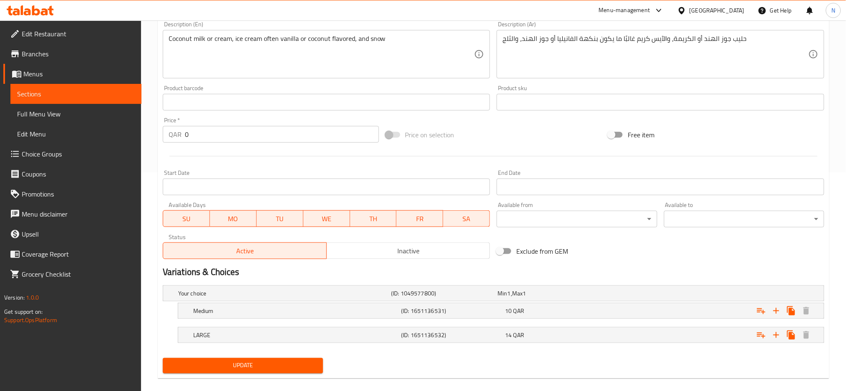
scroll to position [230, 0]
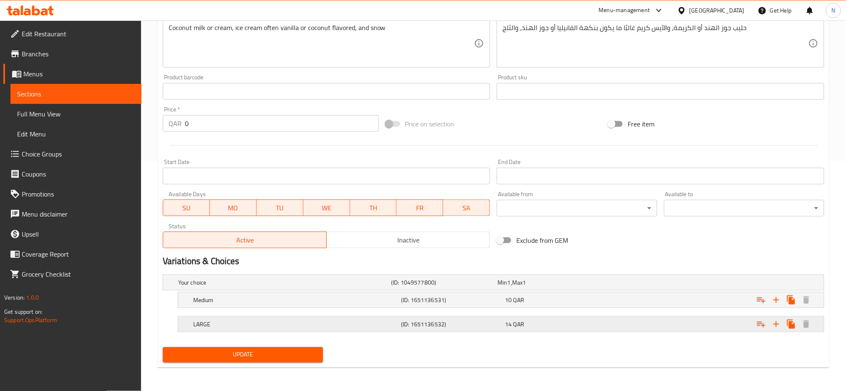
click at [429, 292] on div "LARGE (ID: 1651136532) 14 QAR" at bounding box center [496, 282] width 639 height 18
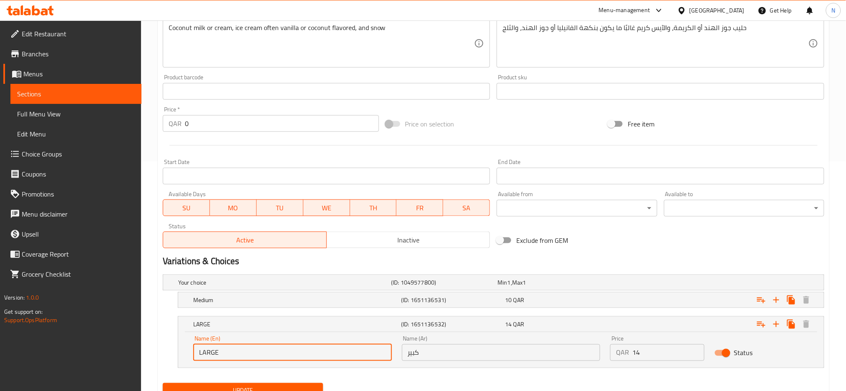
click at [268, 350] on input "LARGE" at bounding box center [292, 352] width 199 height 17
click at [269, 350] on input "LARGE" at bounding box center [292, 352] width 199 height 17
type input "Large"
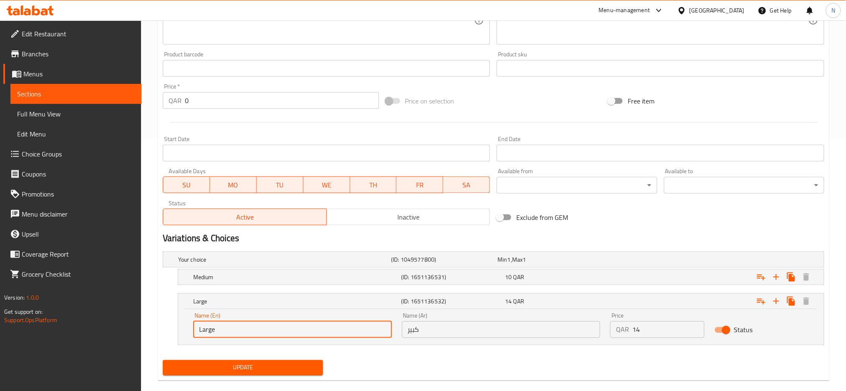
scroll to position [265, 0]
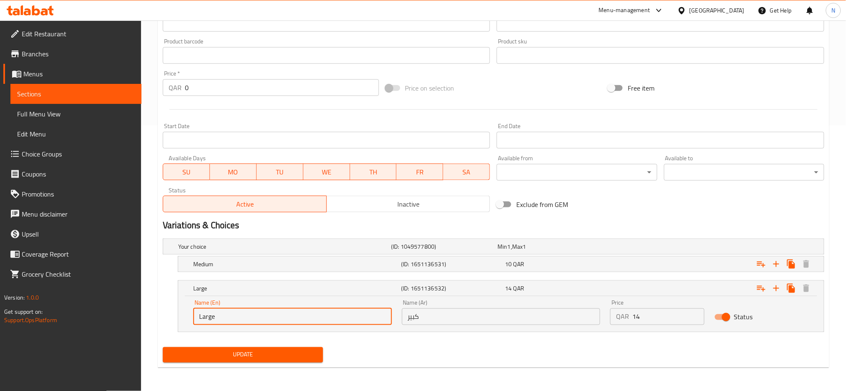
click at [299, 354] on span "Update" at bounding box center [242, 355] width 147 height 10
